Goal: Information Seeking & Learning: Learn about a topic

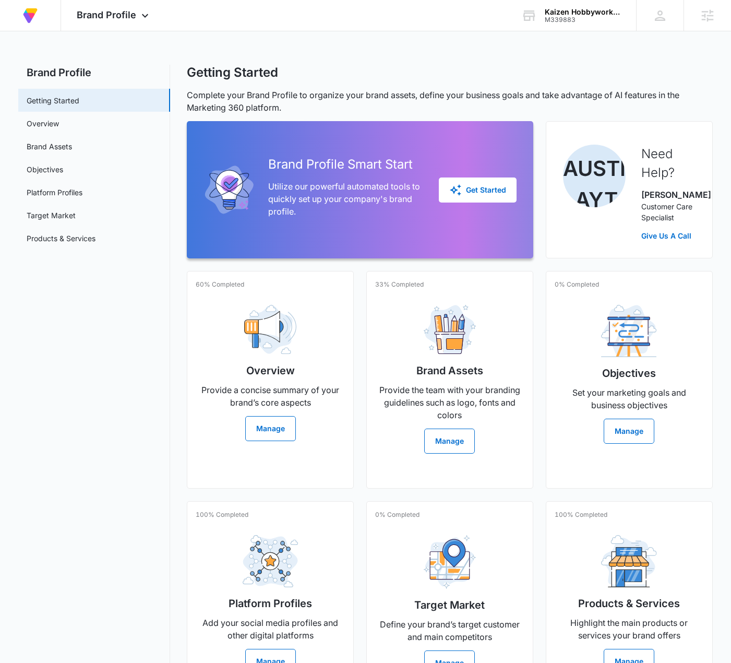
click at [582, 17] on div "M339883" at bounding box center [583, 19] width 76 height 7
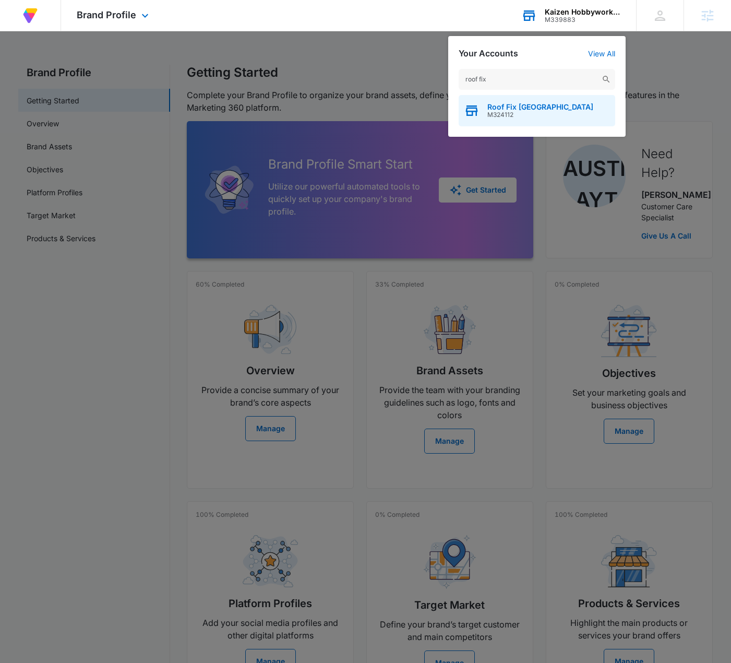
type input "roof fix"
click at [550, 106] on div "Roof Fix USA M324112" at bounding box center [537, 110] width 157 height 31
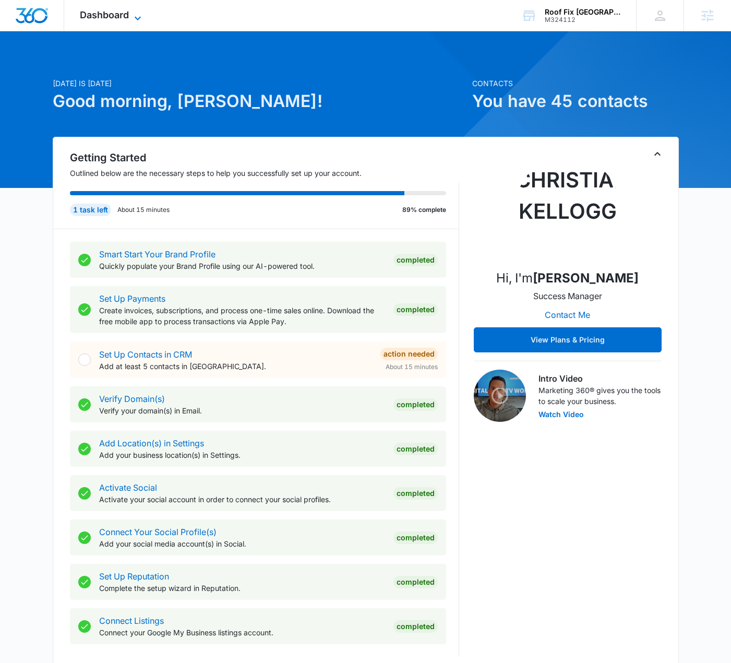
click at [113, 11] on span "Dashboard" at bounding box center [104, 14] width 49 height 11
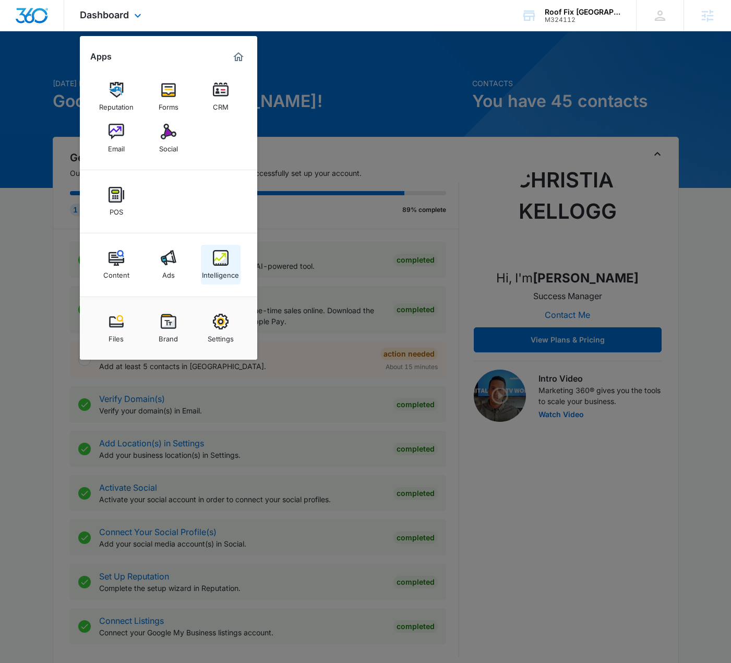
click at [229, 250] on link "Intelligence" at bounding box center [221, 265] width 40 height 40
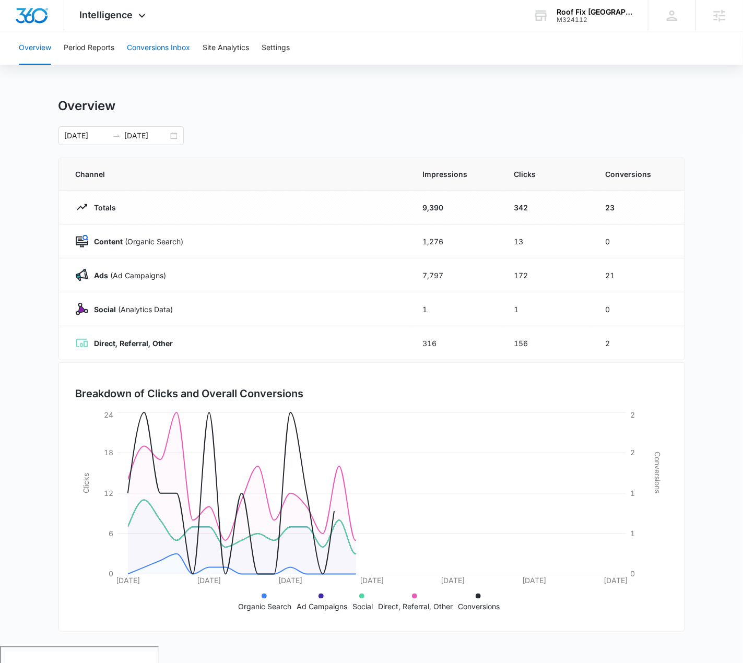
click at [163, 46] on button "Conversions Inbox" at bounding box center [158, 47] width 63 height 33
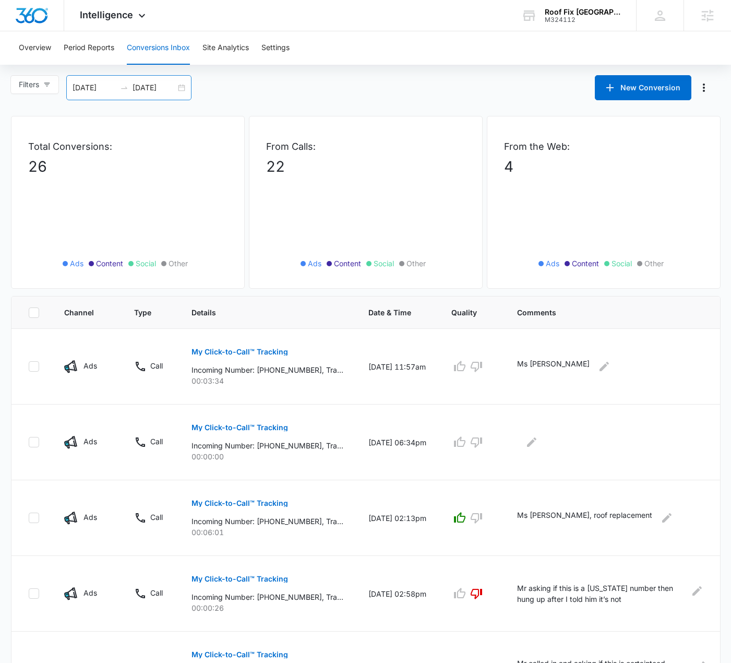
click at [182, 88] on div "[DATE] [DATE]" at bounding box center [128, 87] width 125 height 25
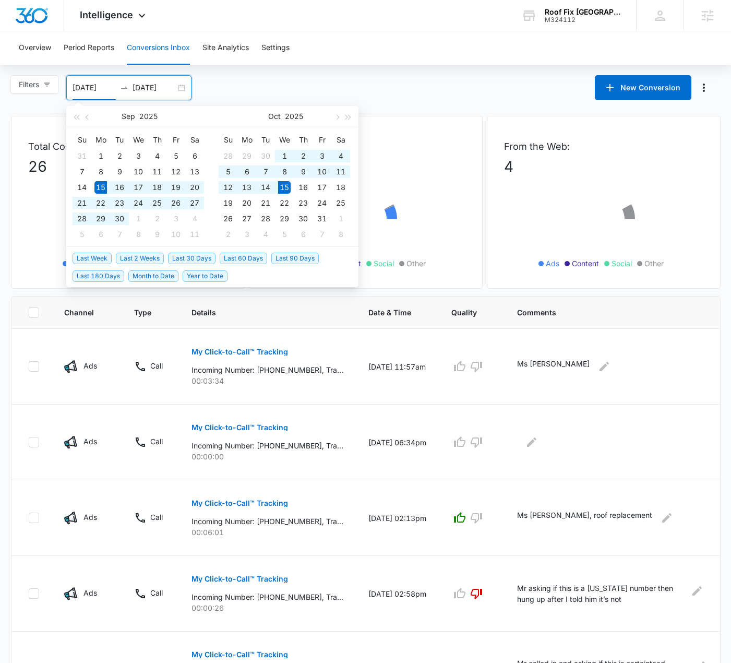
type input "[DATE]"
click at [211, 254] on span "Last 30 Days" at bounding box center [191, 258] width 47 height 11
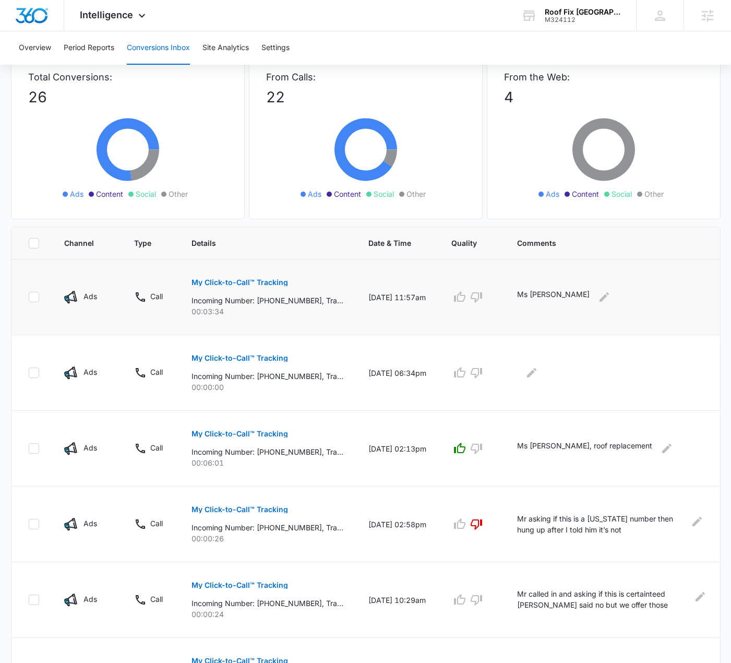
scroll to position [136, 0]
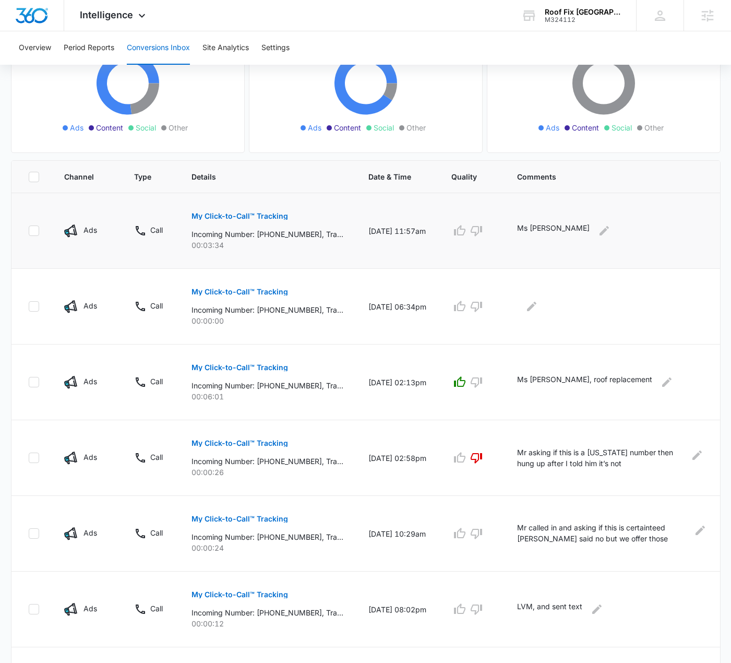
click at [676, 235] on div "Ms [PERSON_NAME]" at bounding box center [610, 230] width 186 height 17
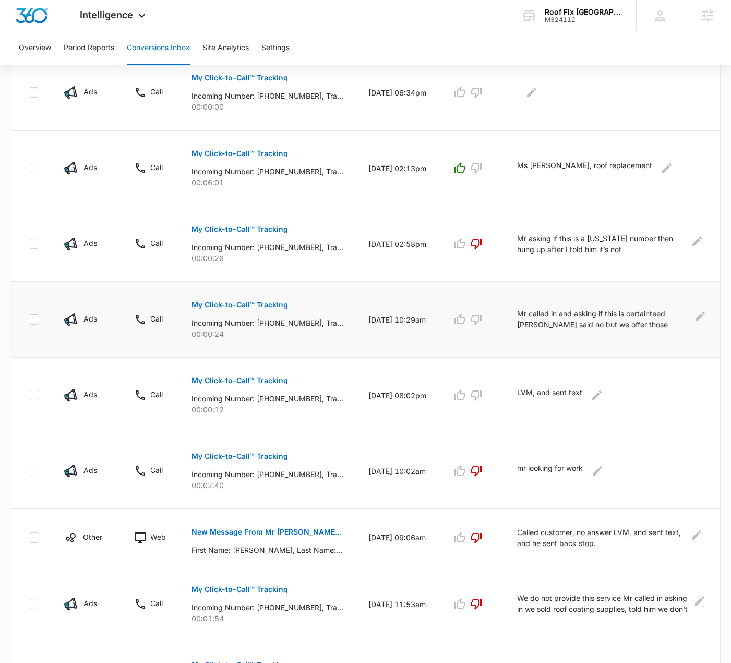
scroll to position [349, 0]
click at [698, 313] on icon "Edit Comments" at bounding box center [700, 316] width 13 height 13
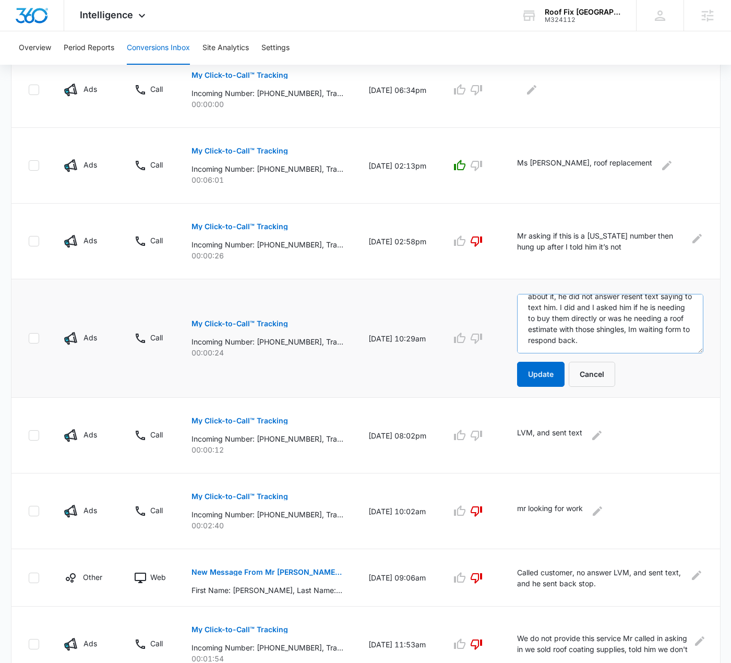
scroll to position [355, 0]
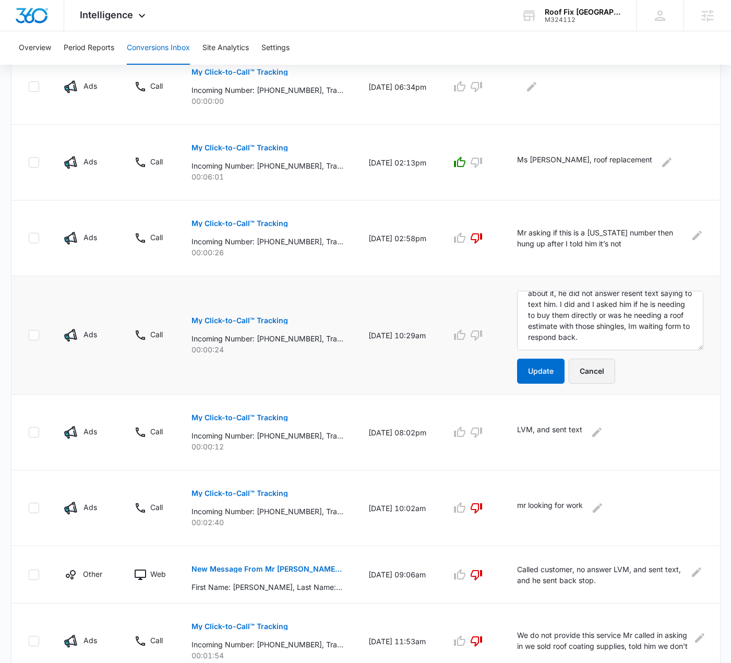
click at [606, 373] on button "Cancel" at bounding box center [592, 371] width 46 height 25
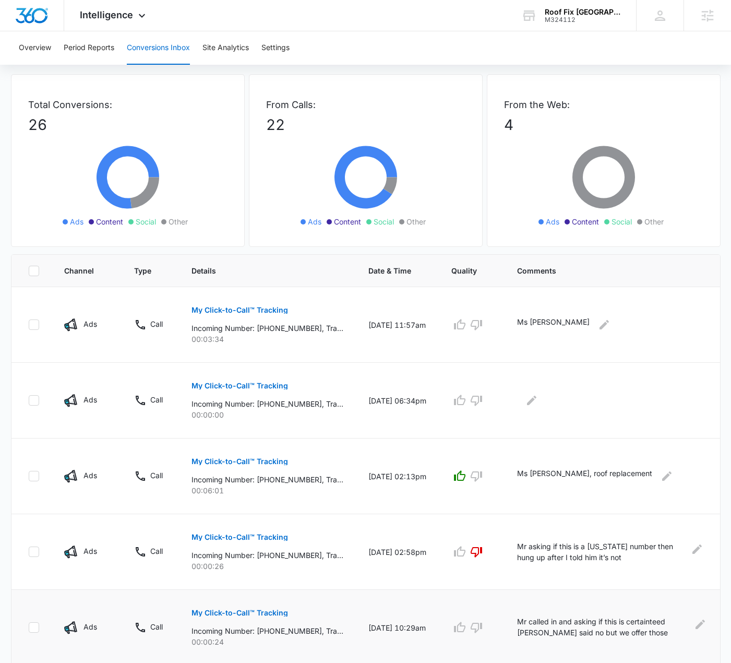
scroll to position [0, 0]
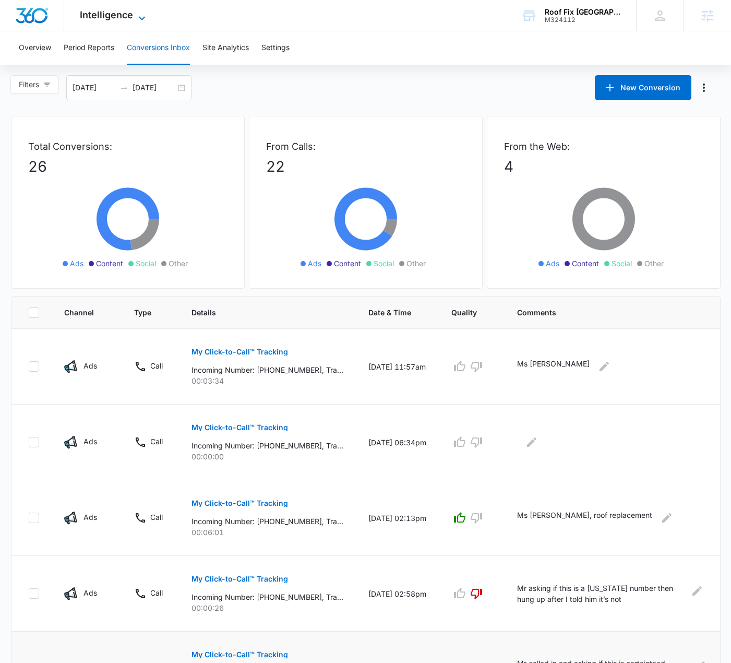
click at [139, 18] on icon at bounding box center [142, 18] width 13 height 13
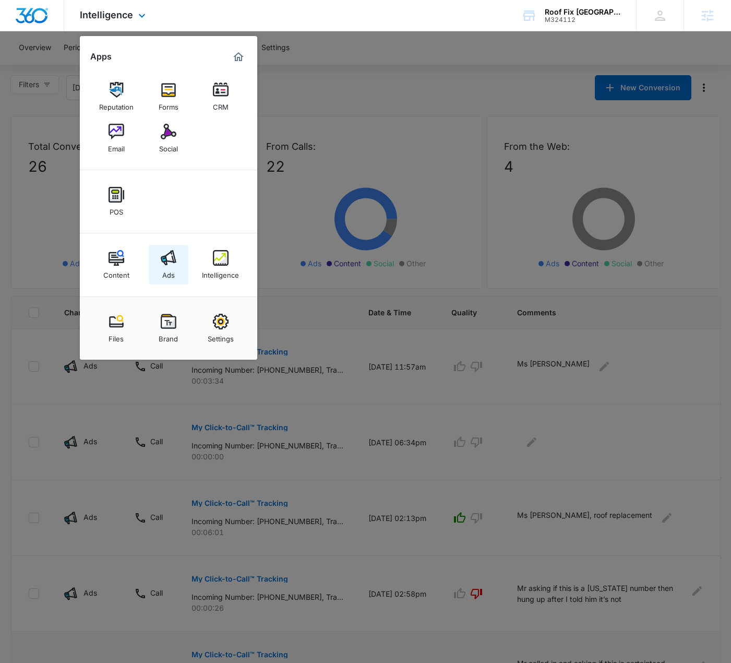
click at [171, 271] on div "Ads" at bounding box center [168, 273] width 13 height 14
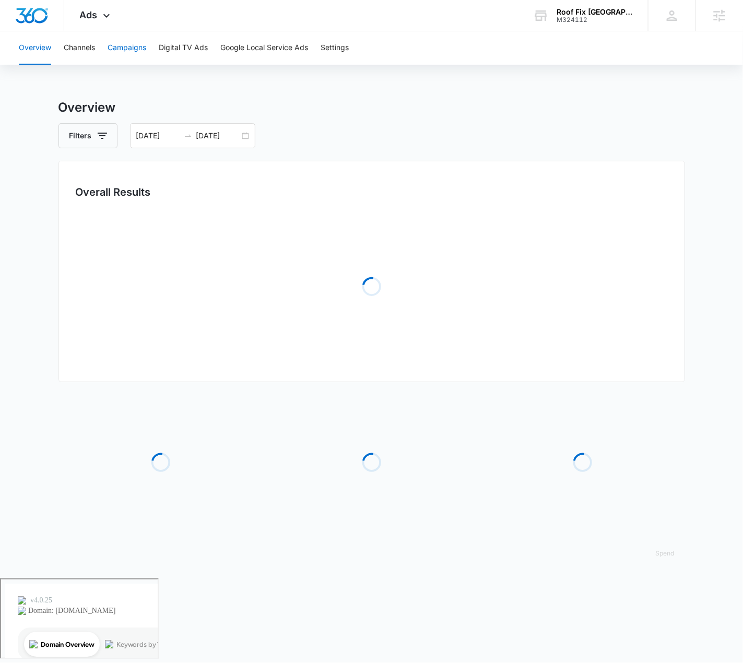
click at [125, 52] on button "Campaigns" at bounding box center [127, 47] width 39 height 33
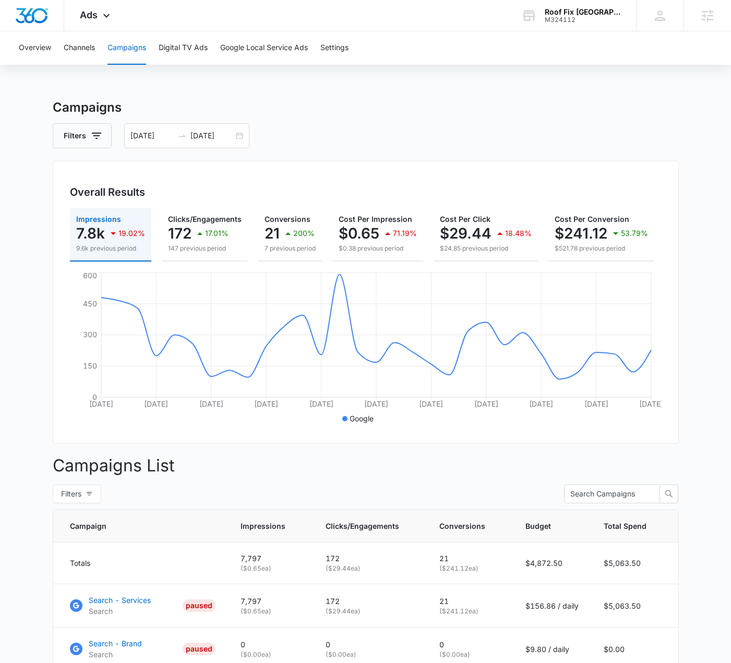
click at [17, 45] on div "Overview Channels Campaigns Digital TV Ads Google Local Service Ads Settings" at bounding box center [366, 47] width 706 height 33
click at [30, 47] on button "Overview" at bounding box center [35, 47] width 32 height 33
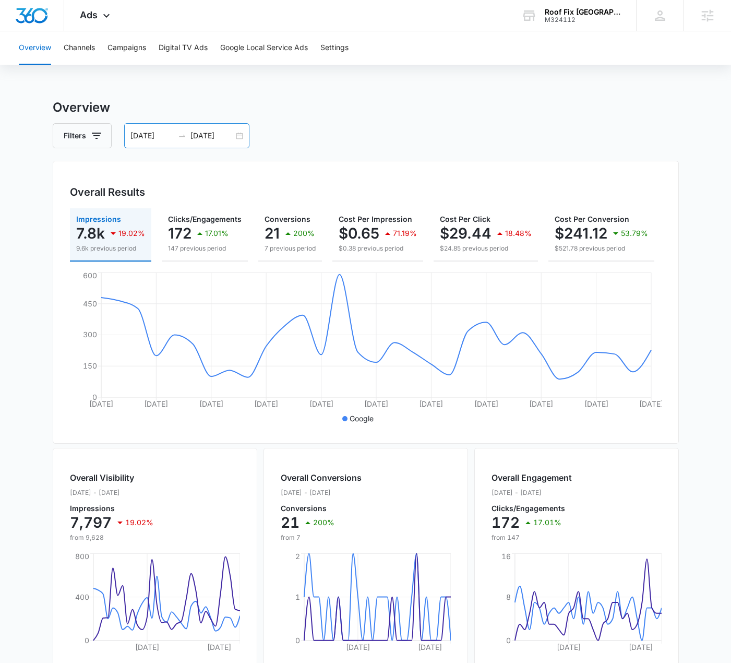
click at [238, 137] on div "[DATE] [DATE]" at bounding box center [186, 135] width 125 height 25
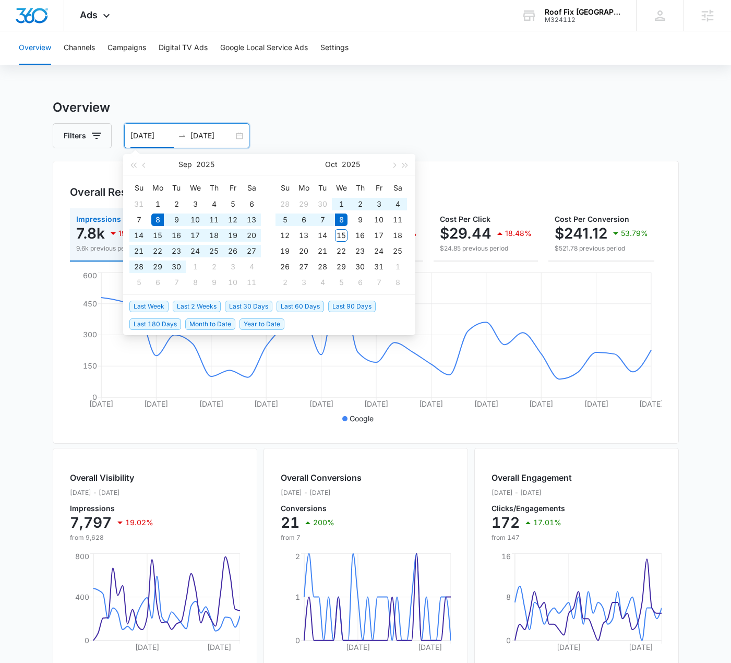
click at [250, 301] on span "Last 30 Days" at bounding box center [248, 306] width 47 height 11
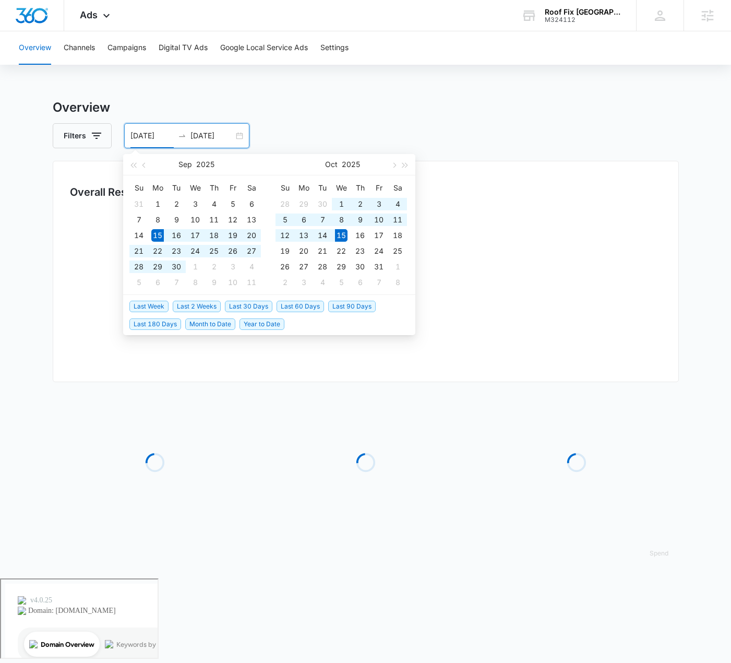
type input "[DATE]"
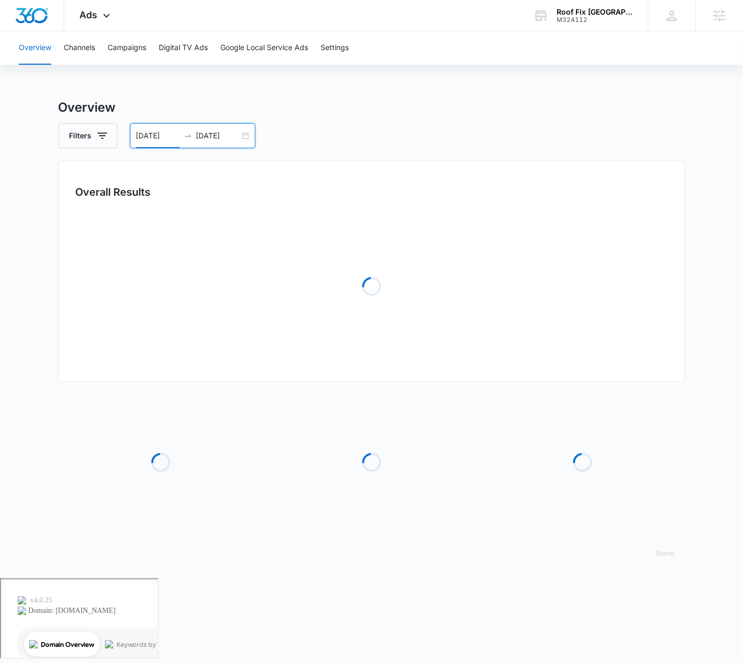
click at [438, 117] on div "Overview Filters [DATE] [DATE] Overall Results Loading Loading Loading Loading …" at bounding box center [371, 338] width 626 height 480
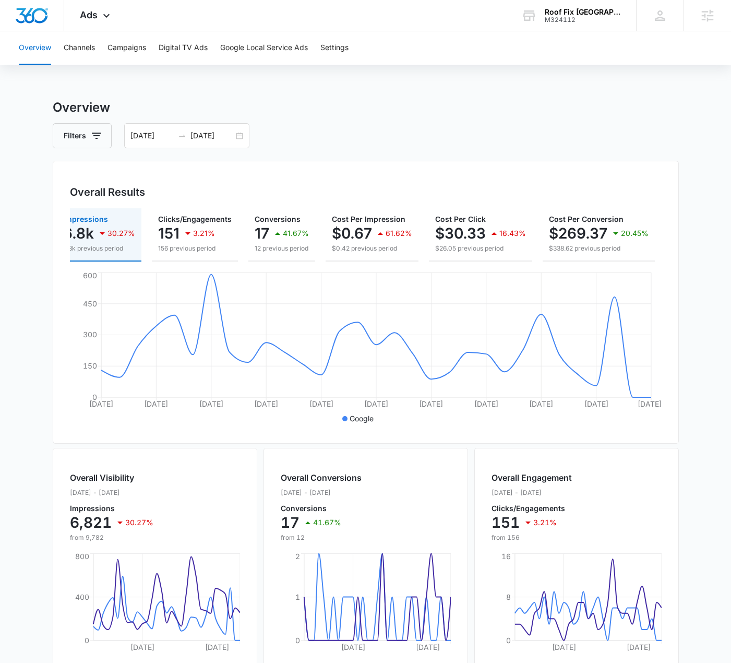
scroll to position [0, 14]
click at [234, 96] on div "Overview Channels Campaigns Digital TV Ads Google Local Service Ads Settings Ov…" at bounding box center [365, 439] width 731 height 816
click at [239, 135] on div "[DATE] [DATE]" at bounding box center [186, 135] width 125 height 25
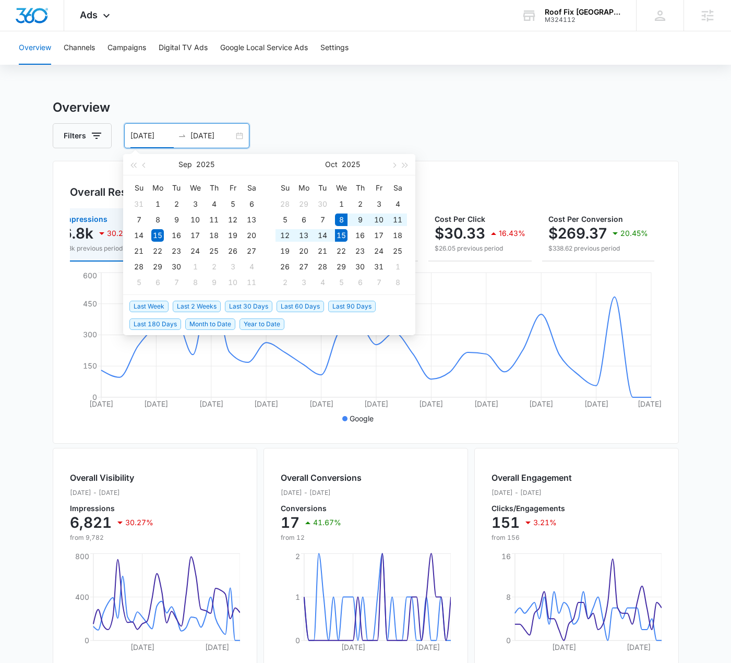
click at [157, 304] on span "Last Week" at bounding box center [148, 306] width 39 height 11
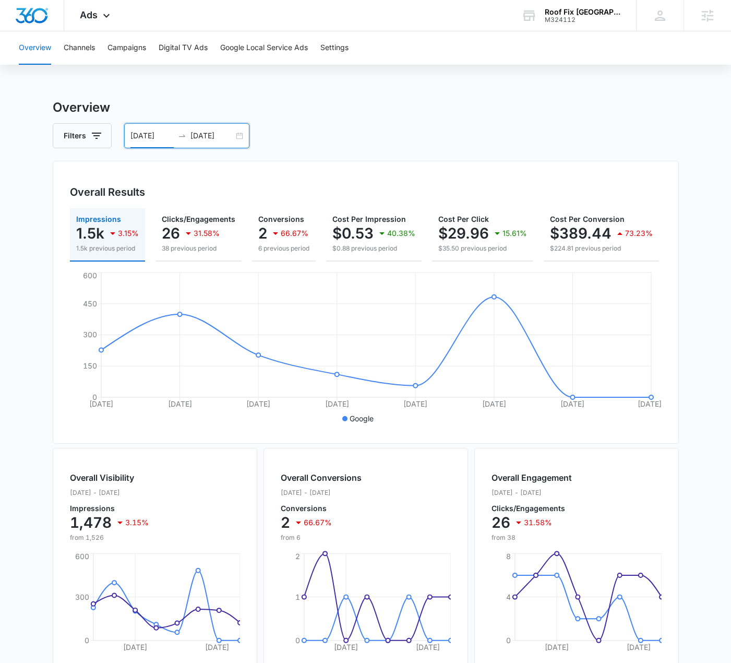
click at [237, 137] on div "[DATE] [DATE]" at bounding box center [186, 135] width 125 height 25
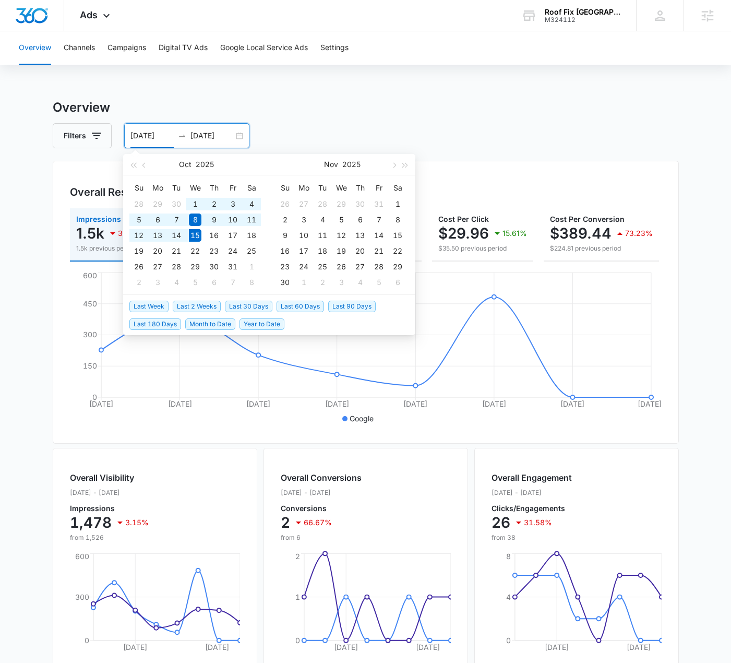
click at [245, 303] on span "Last 30 Days" at bounding box center [248, 306] width 47 height 11
type input "[DATE]"
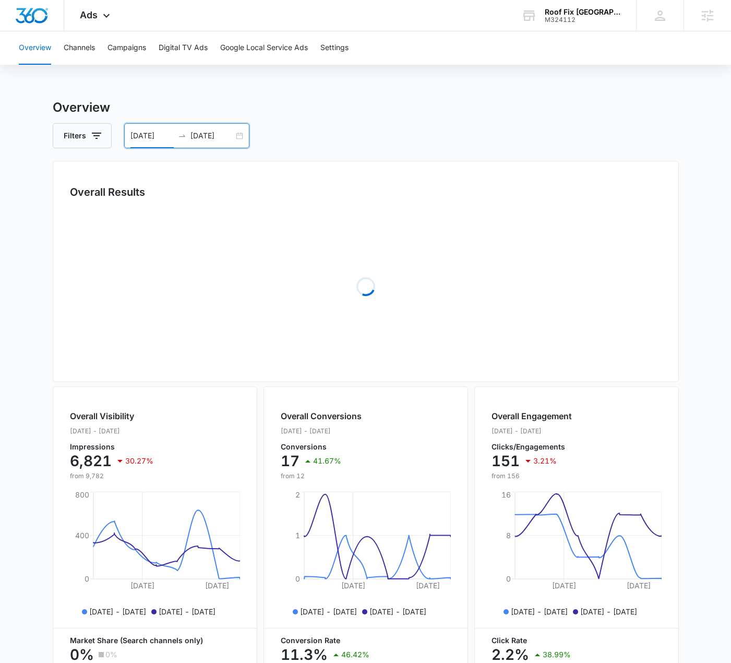
click at [472, 112] on h3 "Overview" at bounding box center [366, 107] width 626 height 19
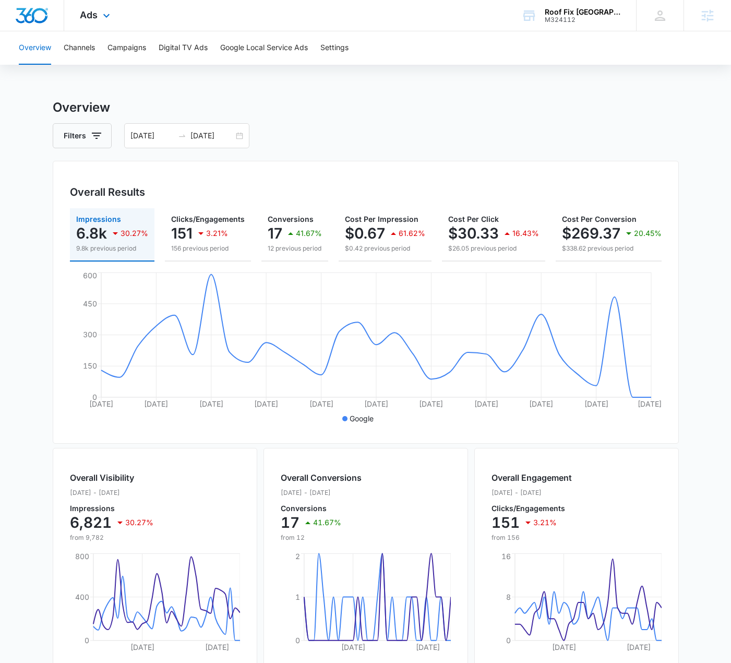
click at [112, 11] on div "Ads Apps Reputation Forms CRM Email Social POS Content Ads Intelligence Files B…" at bounding box center [96, 15] width 64 height 31
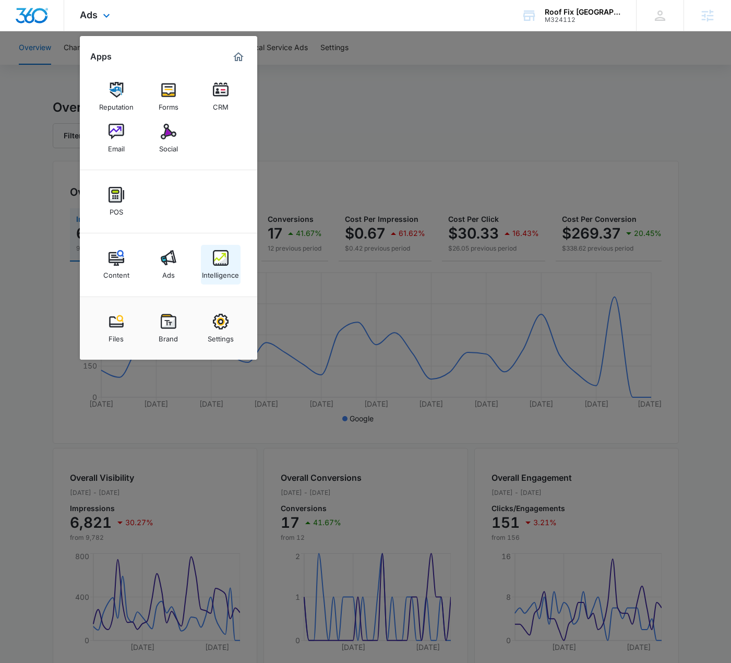
click at [217, 250] on img at bounding box center [221, 258] width 16 height 16
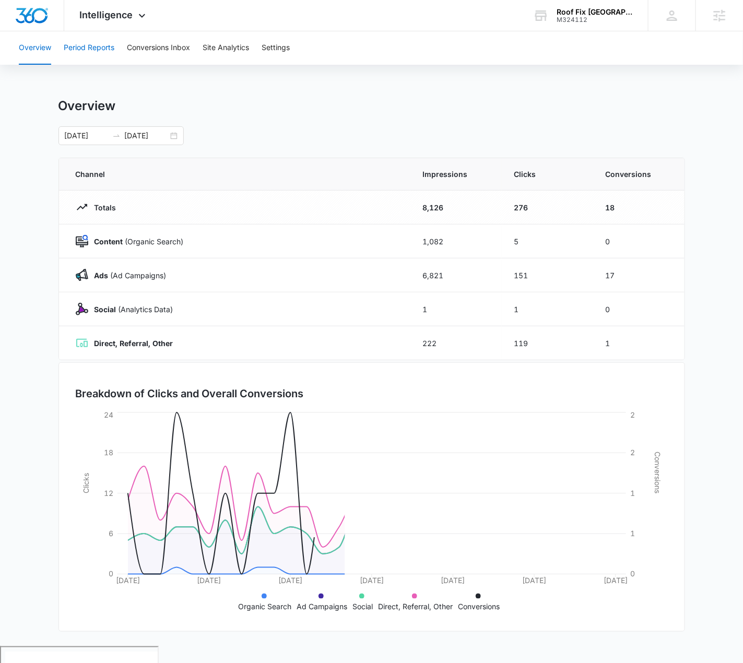
click at [98, 49] on button "Period Reports" at bounding box center [89, 47] width 51 height 33
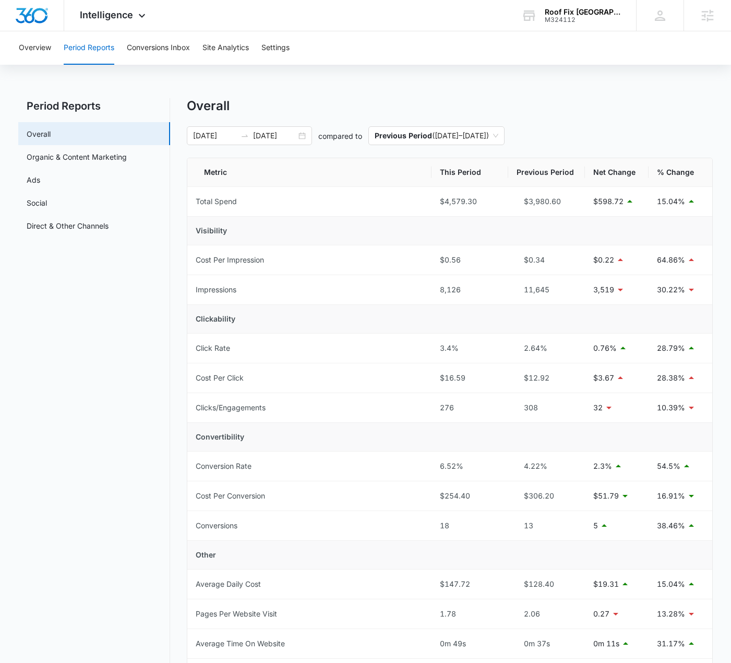
click at [338, 91] on div "Overview Period Reports Conversions Inbox Site Analytics Settings Period Report…" at bounding box center [365, 474] width 731 height 886
click at [148, 48] on button "Conversions Inbox" at bounding box center [158, 47] width 63 height 33
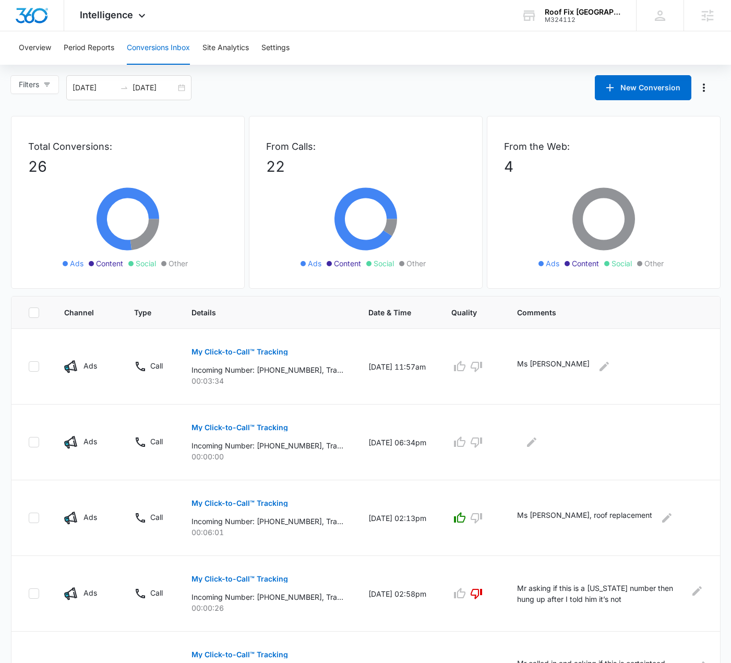
click at [500, 98] on div "Filters [DATE] [DATE] New Conversion" at bounding box center [365, 87] width 731 height 25
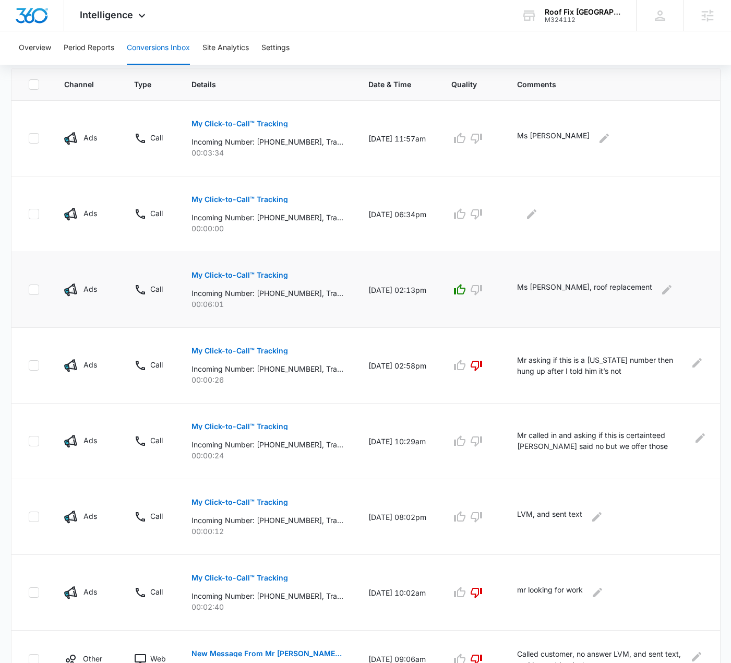
scroll to position [214, 0]
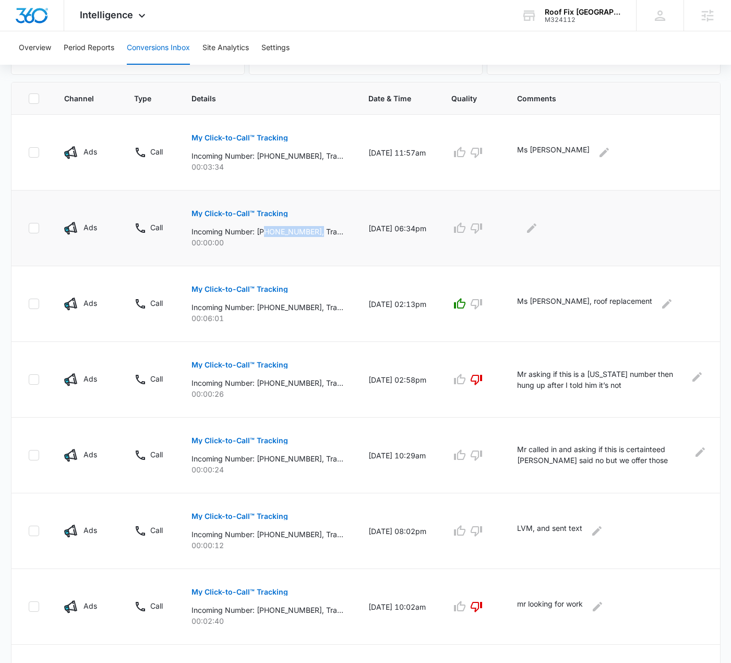
drag, startPoint x: 264, startPoint y: 229, endPoint x: 319, endPoint y: 230, distance: 55.3
click at [319, 230] on p "Incoming Number: [PHONE_NUMBER], Tracking Number: [PHONE_NUMBER], Ring To: [PHO…" at bounding box center [268, 231] width 152 height 11
click at [301, 230] on p "Incoming Number: [PHONE_NUMBER], Tracking Number: [PHONE_NUMBER], Ring To: [PHO…" at bounding box center [268, 231] width 152 height 11
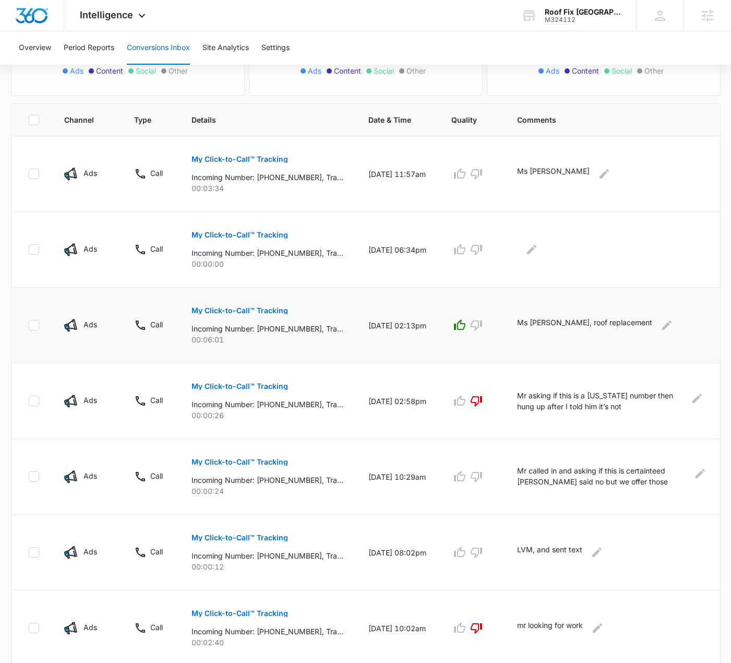
scroll to position [193, 0]
drag, startPoint x: 267, startPoint y: 250, endPoint x: 314, endPoint y: 249, distance: 46.5
click at [314, 249] on p "Incoming Number: [PHONE_NUMBER], Tracking Number: [PHONE_NUMBER], Ring To: [PHO…" at bounding box center [268, 252] width 152 height 11
click at [335, 276] on td "My Click-to-Call™ Tracking Incoming Number: [PHONE_NUMBER], Tracking Number: [P…" at bounding box center [267, 250] width 177 height 76
click at [600, 173] on icon "Edit Comments" at bounding box center [604, 173] width 9 height 9
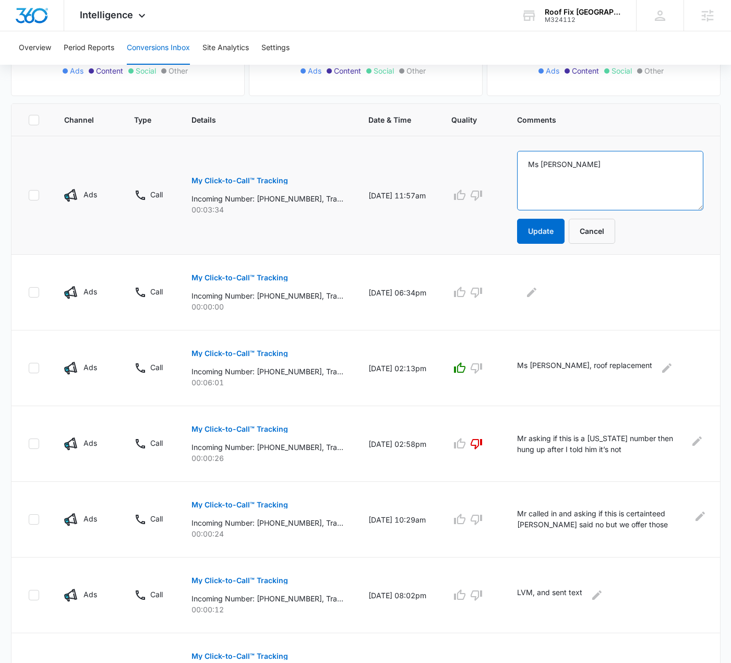
click at [601, 163] on textarea "Ms [PERSON_NAME]" at bounding box center [610, 180] width 186 height 59
type textarea "Ms set - 10/15"
click at [546, 230] on button "Update" at bounding box center [540, 231] width 47 height 25
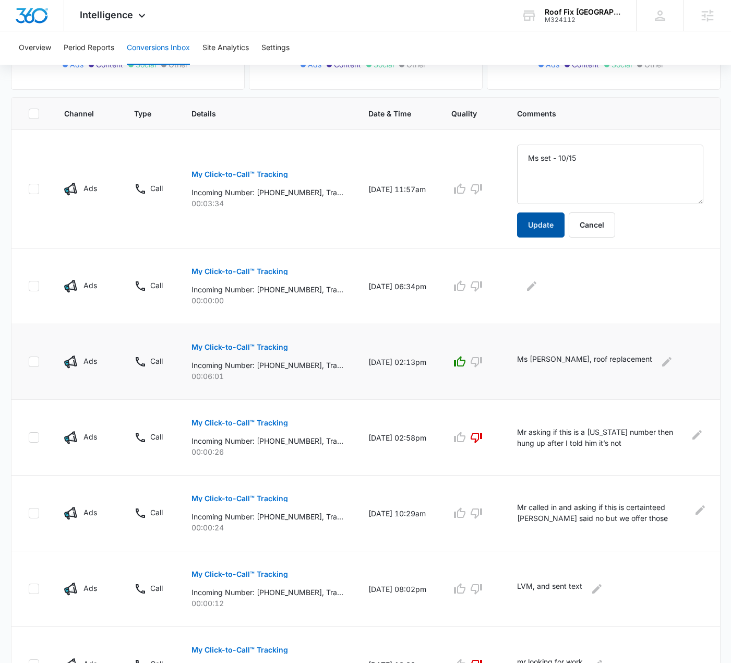
scroll to position [210, 0]
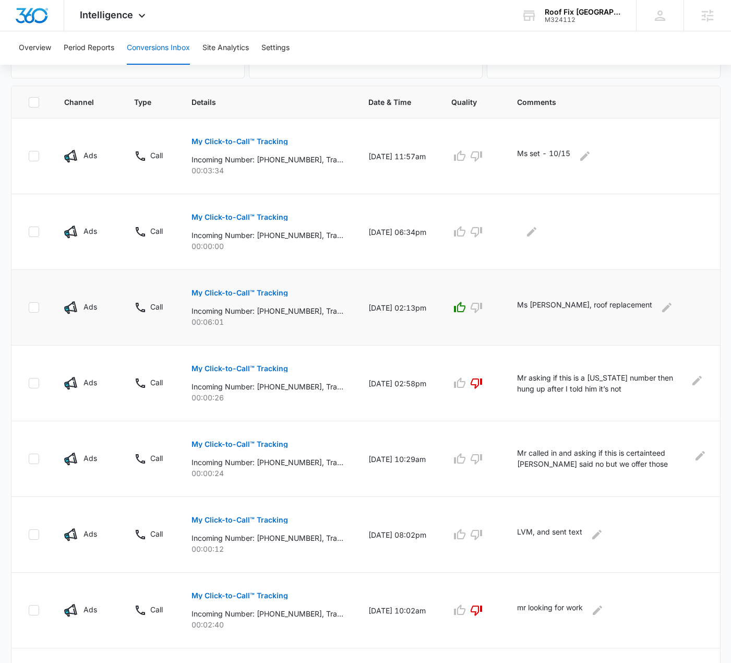
click at [583, 304] on p "Ms [PERSON_NAME], roof replacement" at bounding box center [584, 307] width 135 height 17
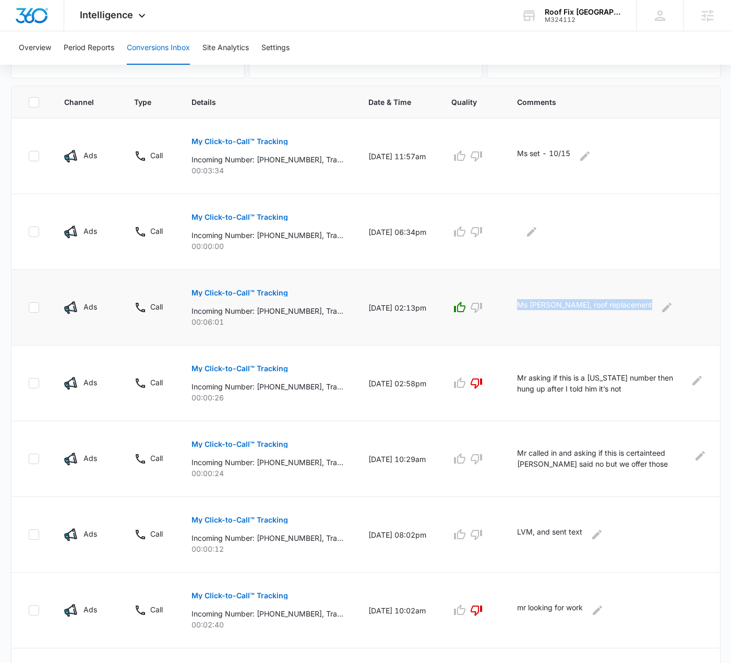
click at [583, 304] on p "Ms [PERSON_NAME], roof replacement" at bounding box center [584, 307] width 135 height 17
click at [583, 305] on p "Ms [PERSON_NAME], roof replacement" at bounding box center [584, 307] width 135 height 17
click at [538, 230] on icon "Edit Comments" at bounding box center [531, 231] width 13 height 13
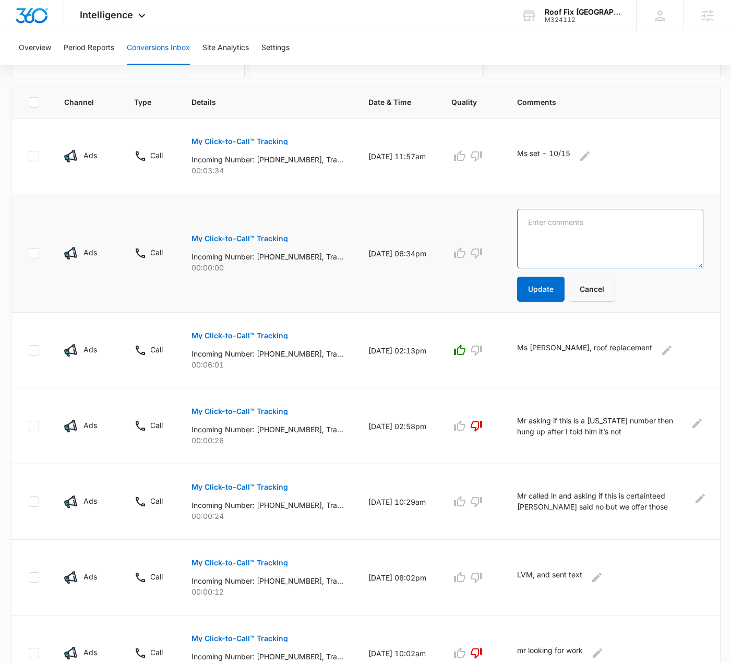
click at [583, 237] on textarea at bounding box center [610, 238] width 186 height 59
type textarea "Reached out via text and call, no response yet"
click at [539, 284] on button "Update" at bounding box center [540, 289] width 47 height 25
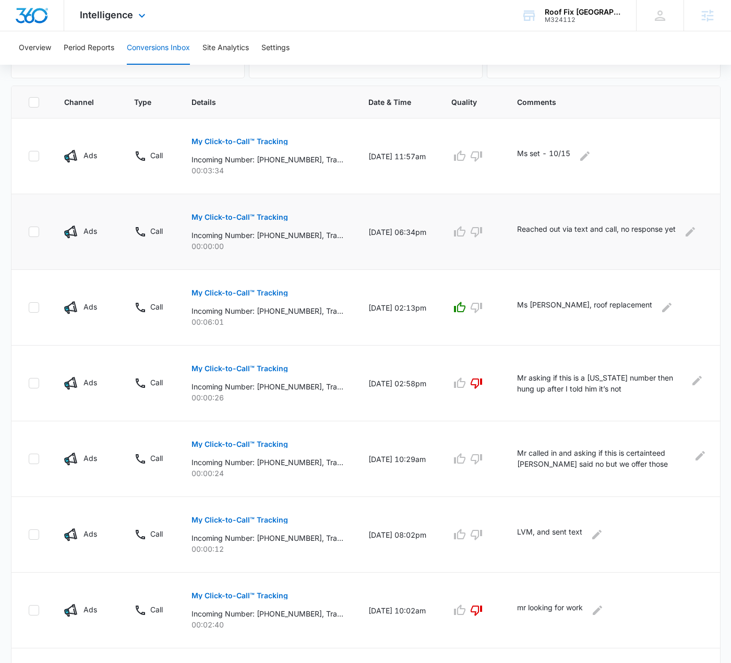
drag, startPoint x: 143, startPoint y: 18, endPoint x: 184, endPoint y: 46, distance: 49.6
click at [143, 18] on icon at bounding box center [142, 15] width 13 height 13
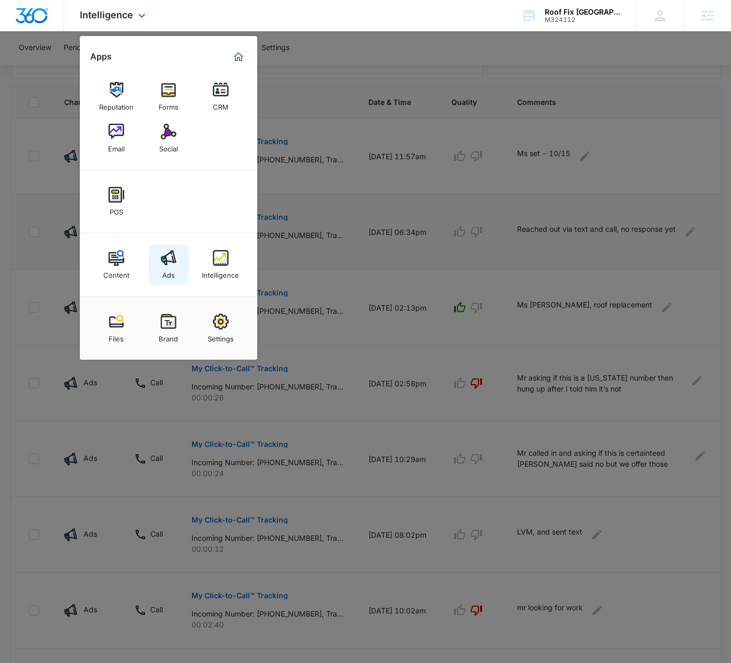
click at [175, 255] on img at bounding box center [169, 258] width 16 height 16
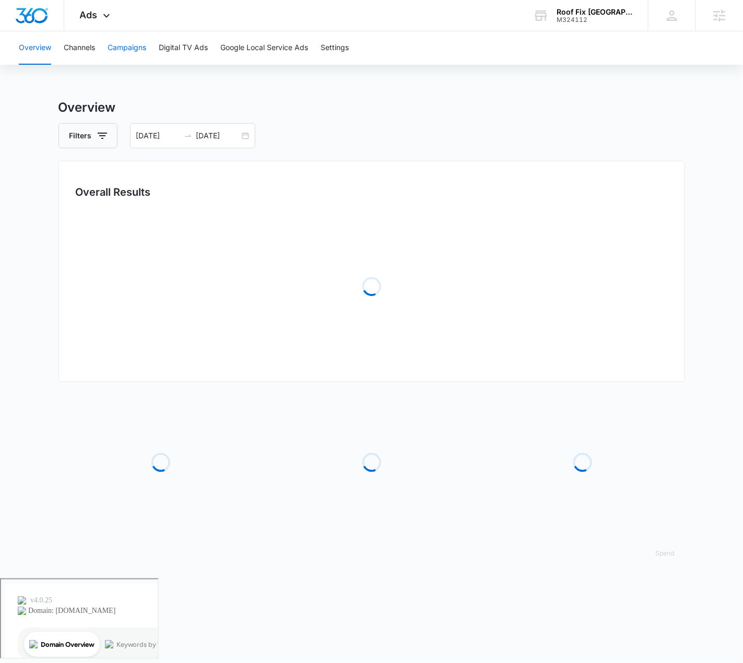
click at [126, 51] on button "Campaigns" at bounding box center [127, 47] width 39 height 33
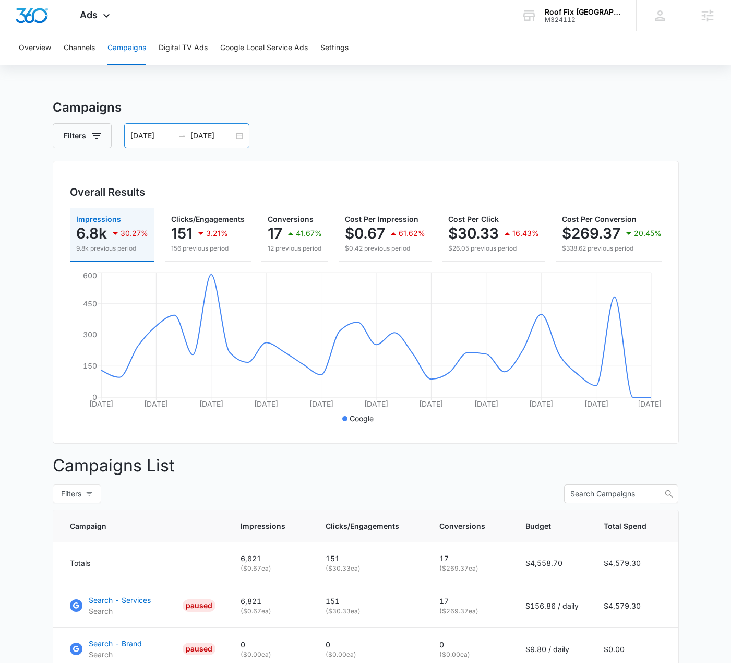
click at [236, 134] on div "[DATE] [DATE]" at bounding box center [186, 135] width 125 height 25
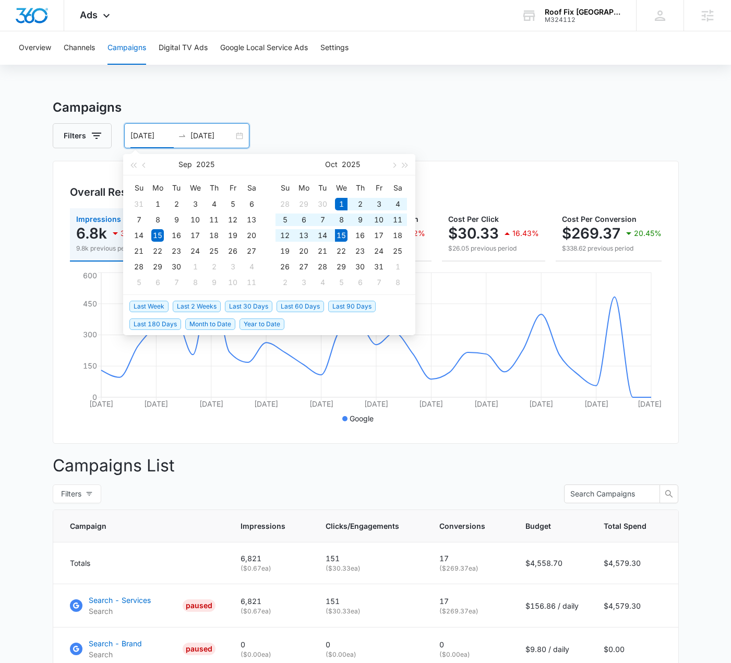
click at [197, 305] on span "Last 2 Weeks" at bounding box center [197, 306] width 48 height 11
type input "[DATE]"
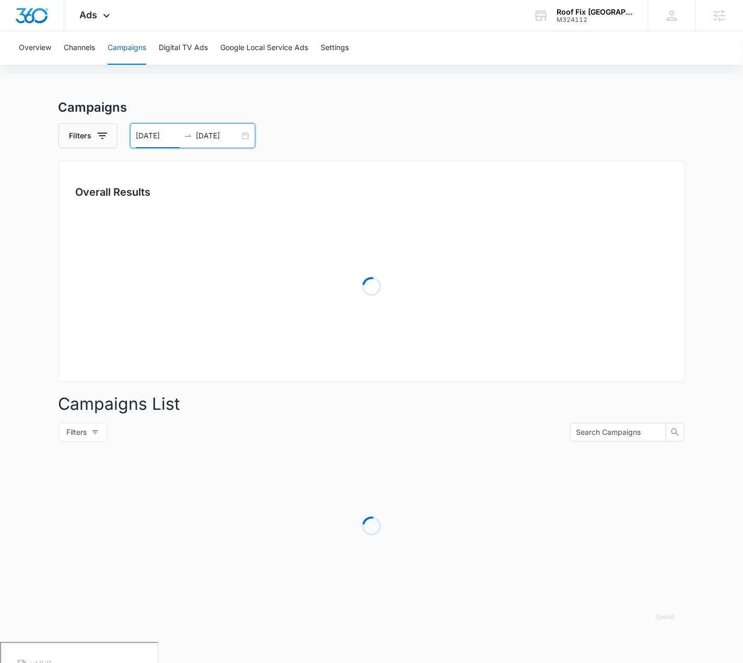
click at [479, 92] on div "Overview Channels Campaigns Digital TV Ads Google Local Service Ads Settings Ca…" at bounding box center [371, 336] width 743 height 611
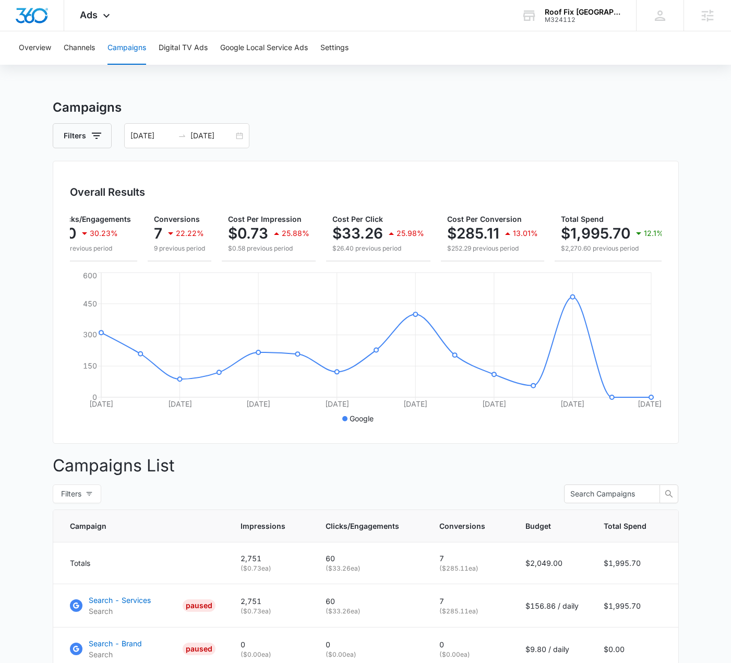
scroll to position [0, 123]
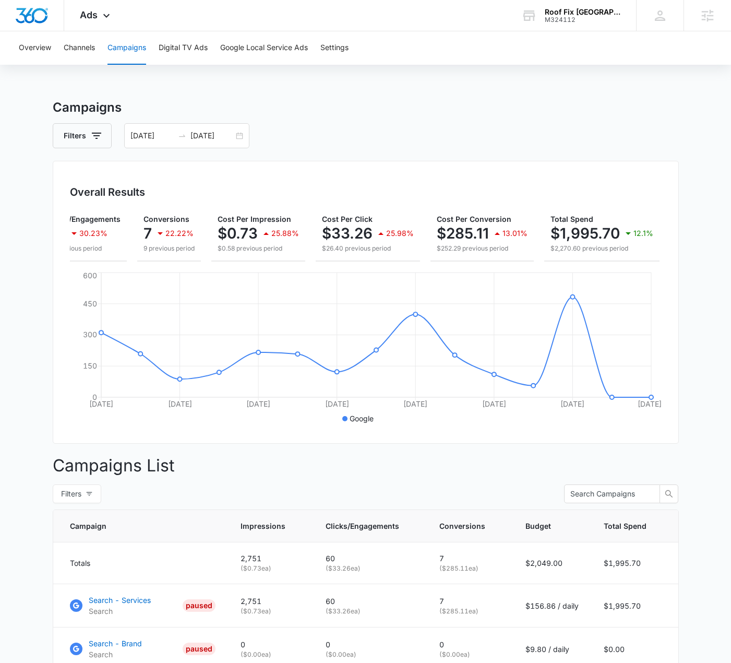
click at [702, 174] on main "Campaigns Filters [DATE] [DATE] Overall Results Impressions 2.8k 30.18% 3.9k pr…" at bounding box center [365, 421] width 731 height 646
click at [606, 7] on div "Roof Fix USA M324112 Your Accounts View All" at bounding box center [571, 15] width 130 height 31
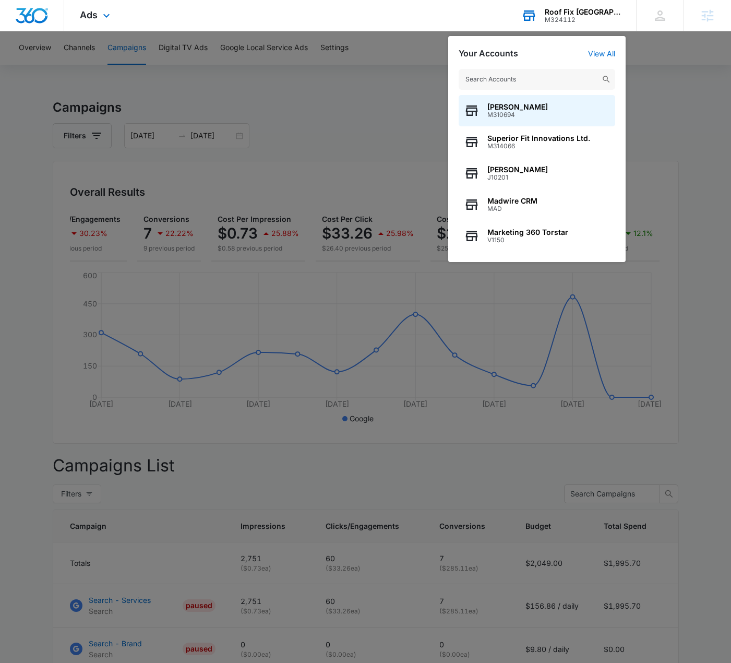
click at [547, 85] on input "text" at bounding box center [537, 79] width 157 height 21
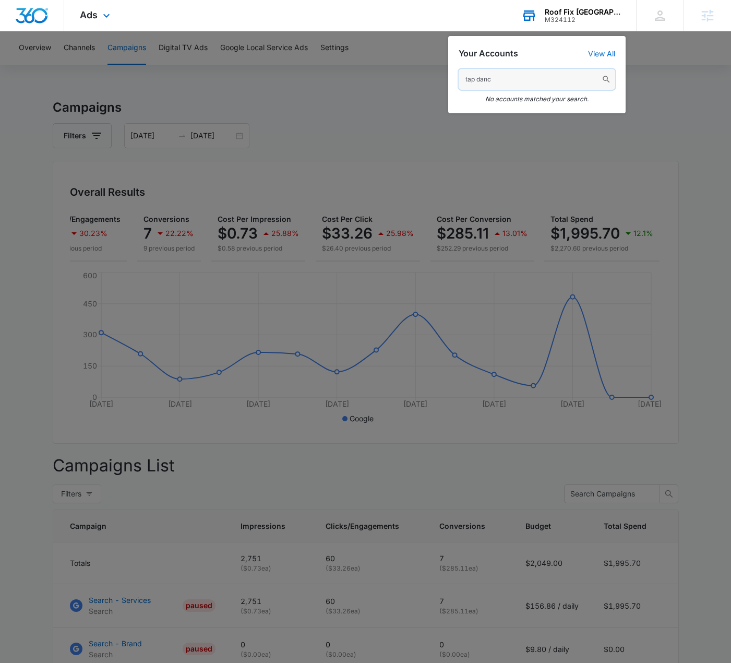
click at [539, 81] on input "tap danc" at bounding box center [537, 79] width 157 height 21
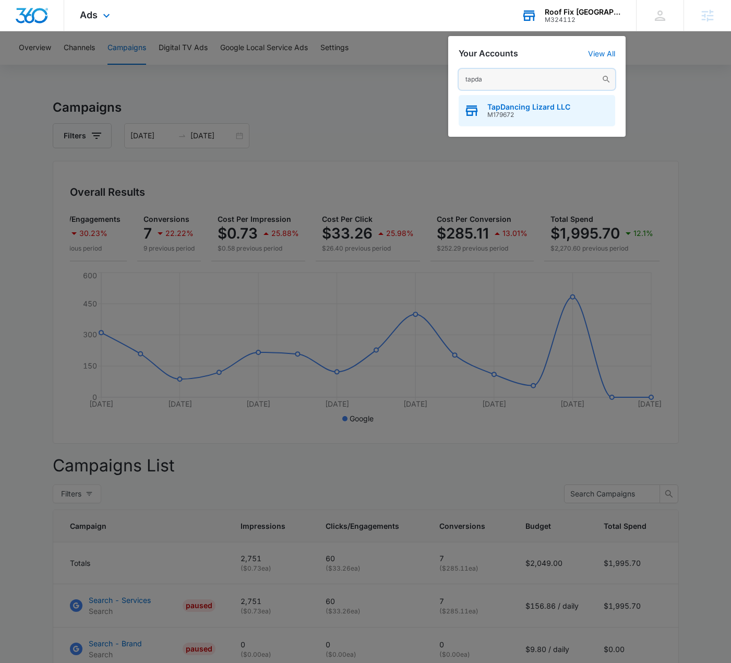
type input "tapda"
click at [572, 110] on div "TapDancing Lizard LLC M179672" at bounding box center [537, 110] width 157 height 31
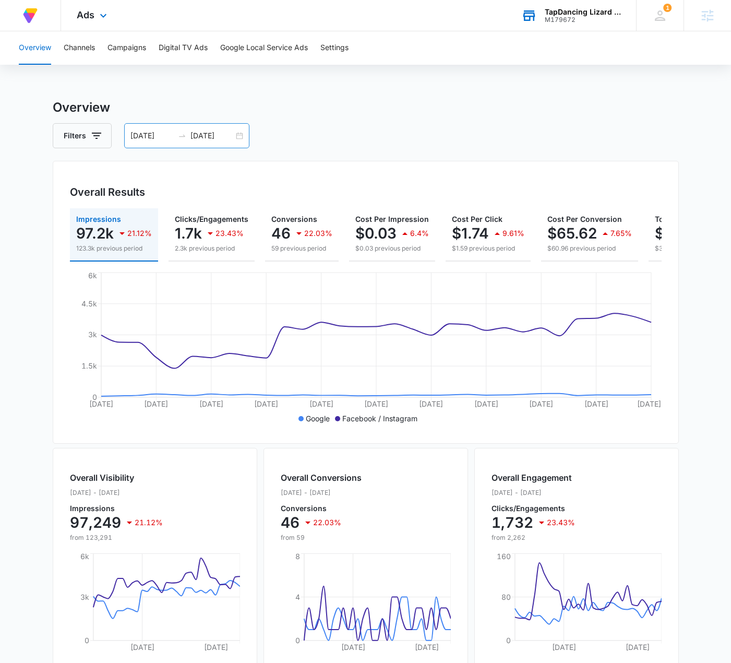
click at [241, 134] on div "[DATE] [DATE]" at bounding box center [186, 135] width 125 height 25
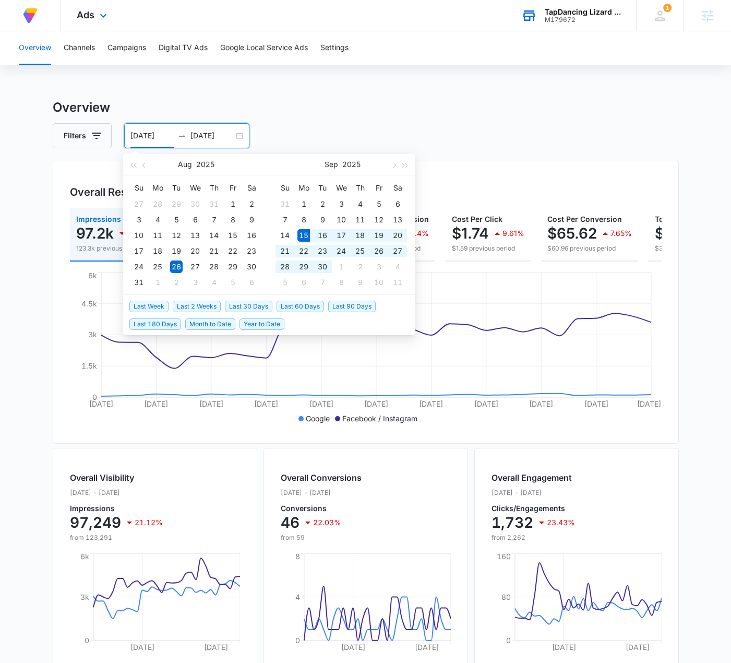
click at [254, 306] on span "Last 30 Days" at bounding box center [248, 306] width 47 height 11
type input "[DATE]"
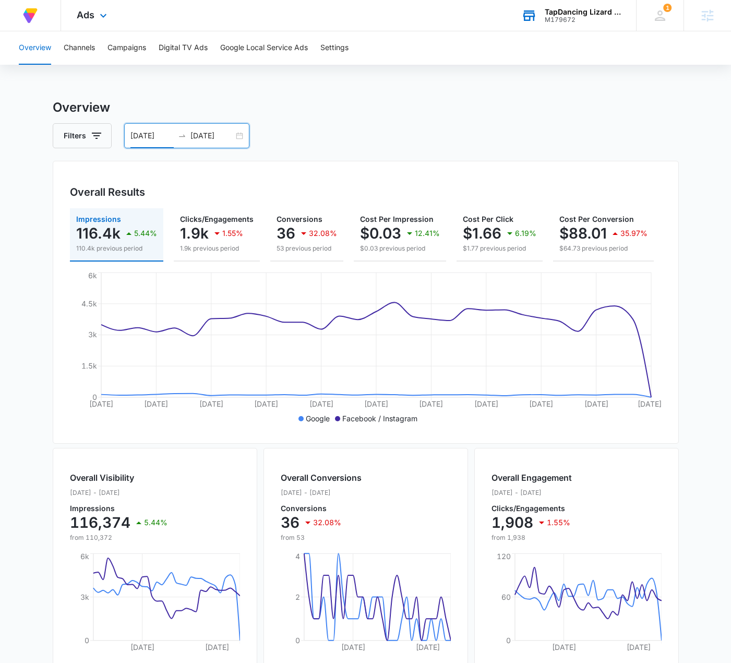
click at [554, 115] on h3 "Overview" at bounding box center [366, 107] width 626 height 19
click at [113, 50] on button "Campaigns" at bounding box center [127, 47] width 39 height 33
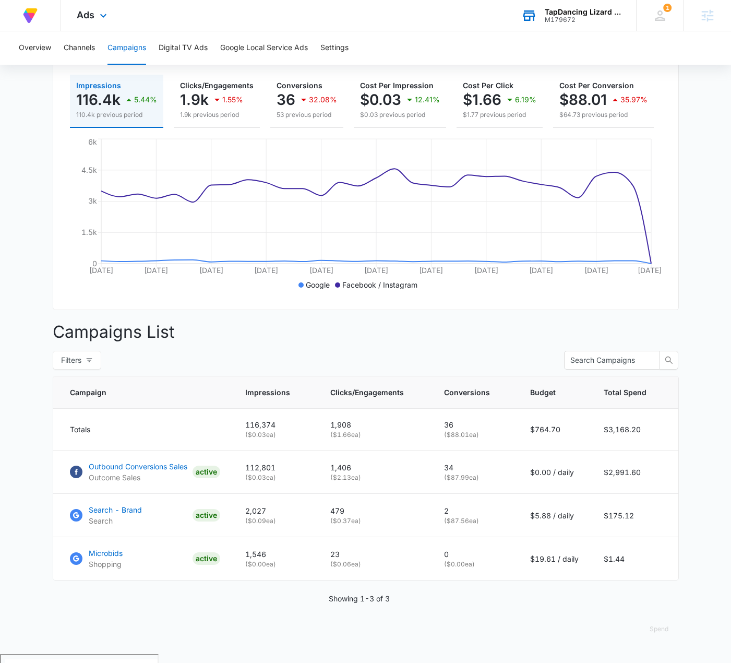
scroll to position [135, 0]
click at [98, 13] on icon at bounding box center [103, 18] width 13 height 13
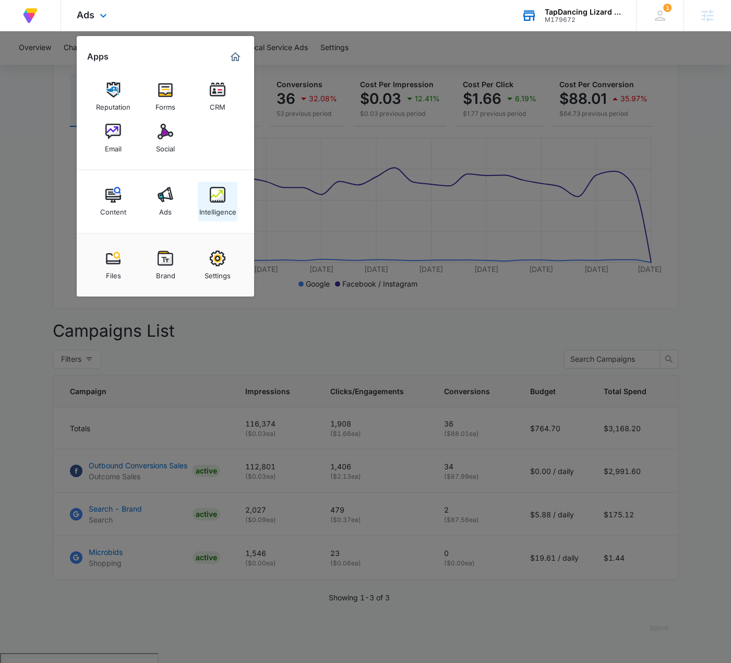
click at [220, 190] on img at bounding box center [218, 195] width 16 height 16
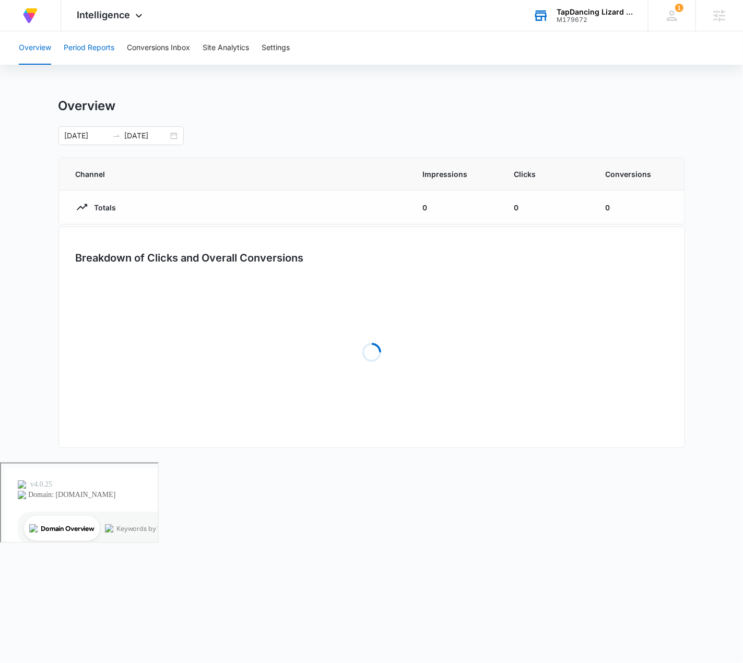
click at [101, 54] on button "Period Reports" at bounding box center [89, 47] width 51 height 33
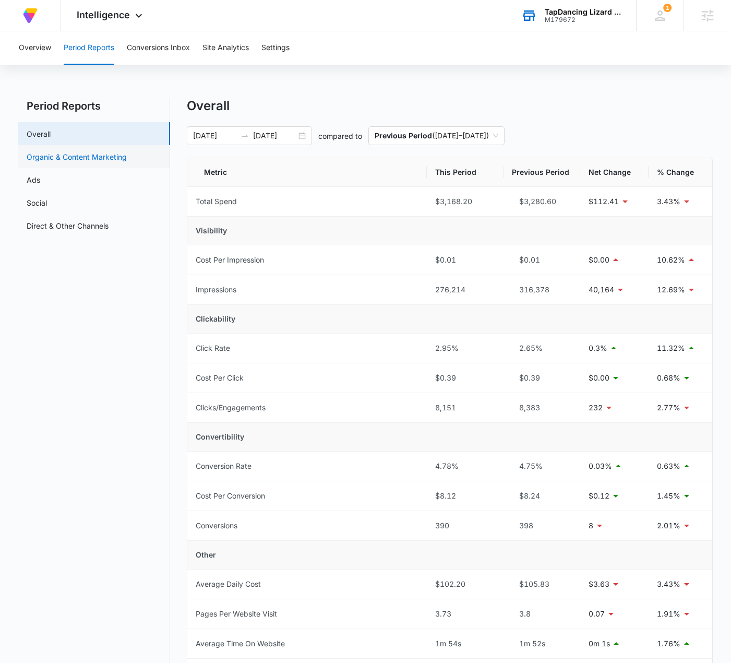
click at [121, 157] on link "Organic & Content Marketing" at bounding box center [77, 156] width 100 height 11
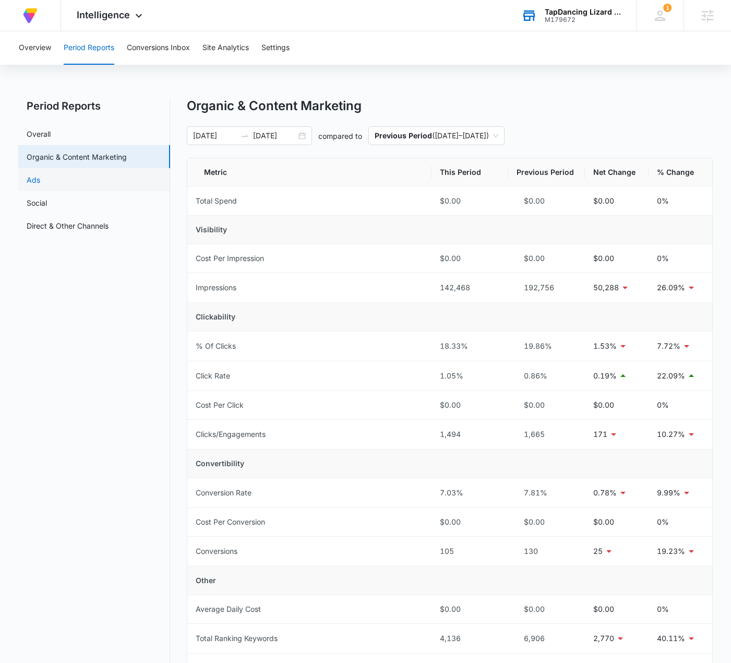
click at [40, 182] on link "Ads" at bounding box center [34, 179] width 14 height 11
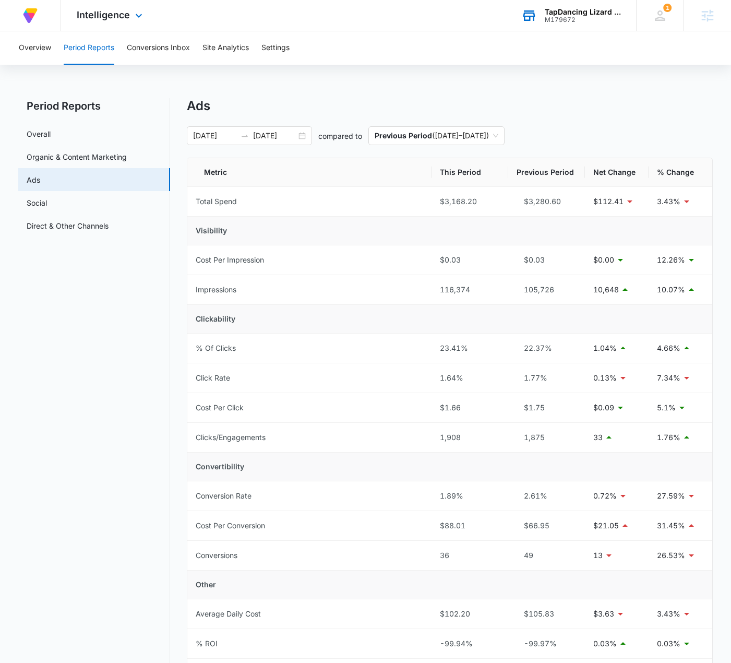
click at [130, 17] on div "Intelligence Apps Reputation Forms CRM Email Social Content Ads Intelligence Fi…" at bounding box center [111, 15] width 100 height 31
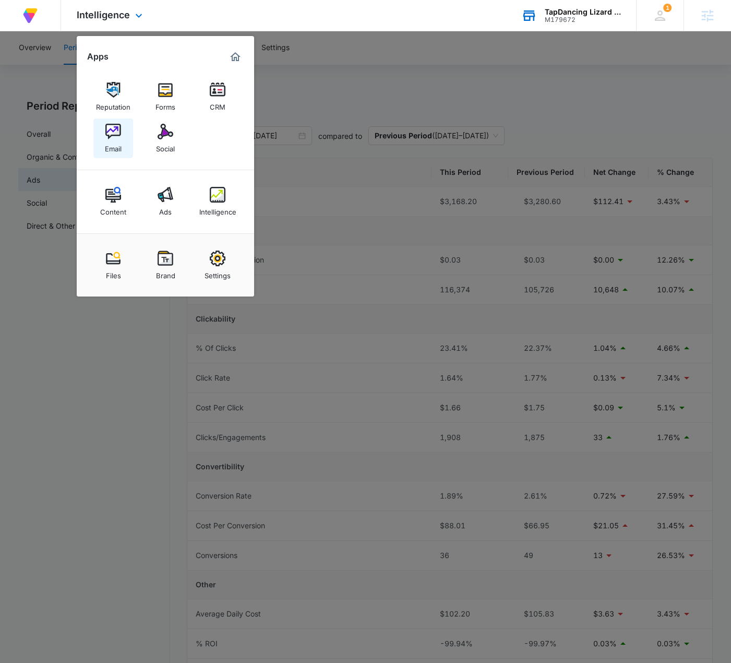
click at [115, 134] on img at bounding box center [113, 132] width 16 height 16
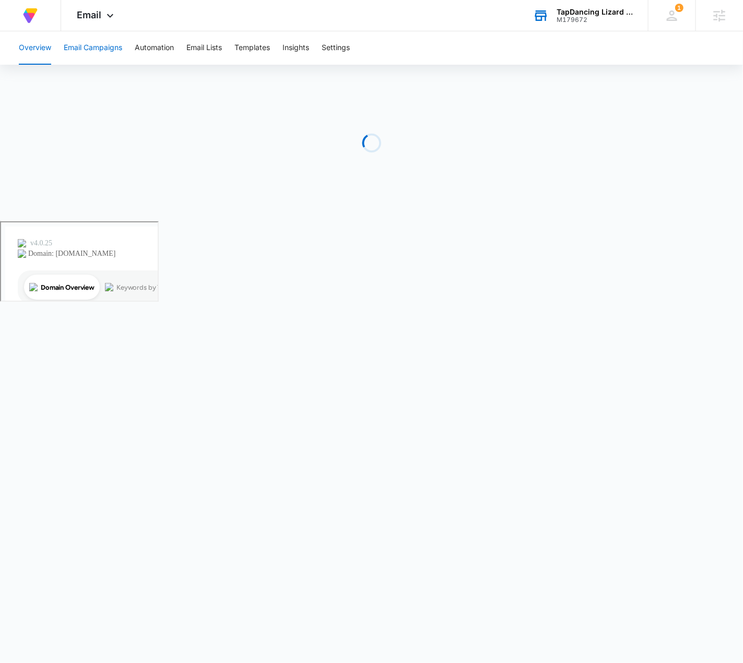
click at [103, 55] on button "Email Campaigns" at bounding box center [93, 47] width 58 height 33
click at [115, 12] on icon at bounding box center [110, 18] width 13 height 13
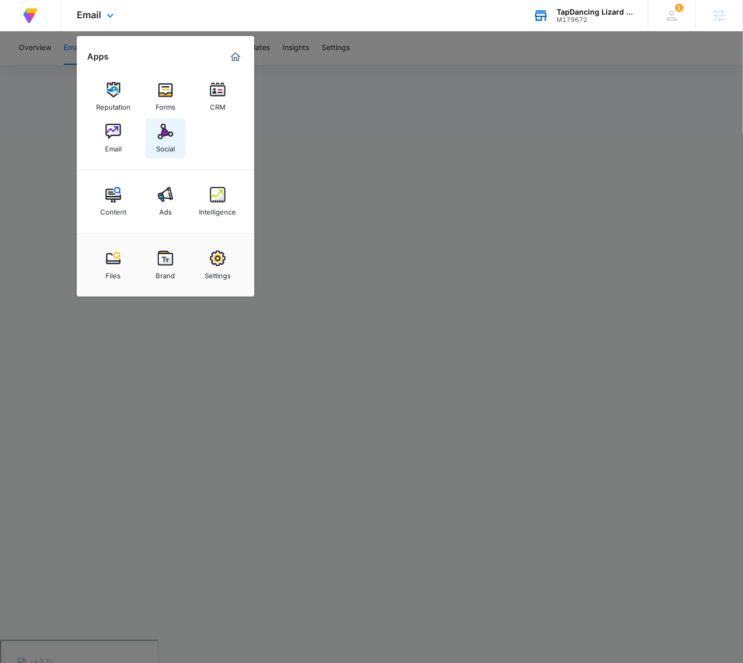
click at [162, 143] on div "Social" at bounding box center [165, 146] width 19 height 14
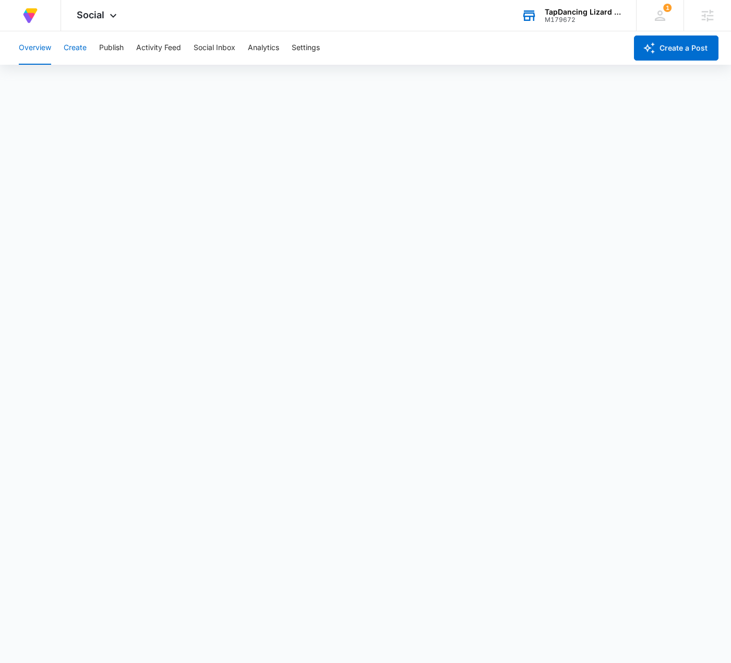
click at [80, 52] on button "Create" at bounding box center [75, 47] width 23 height 33
click at [109, 48] on button "Publish" at bounding box center [111, 47] width 25 height 33
click at [75, 49] on button "Create" at bounding box center [75, 47] width 23 height 33
click at [108, 80] on button "Approvals" at bounding box center [102, 79] width 35 height 29
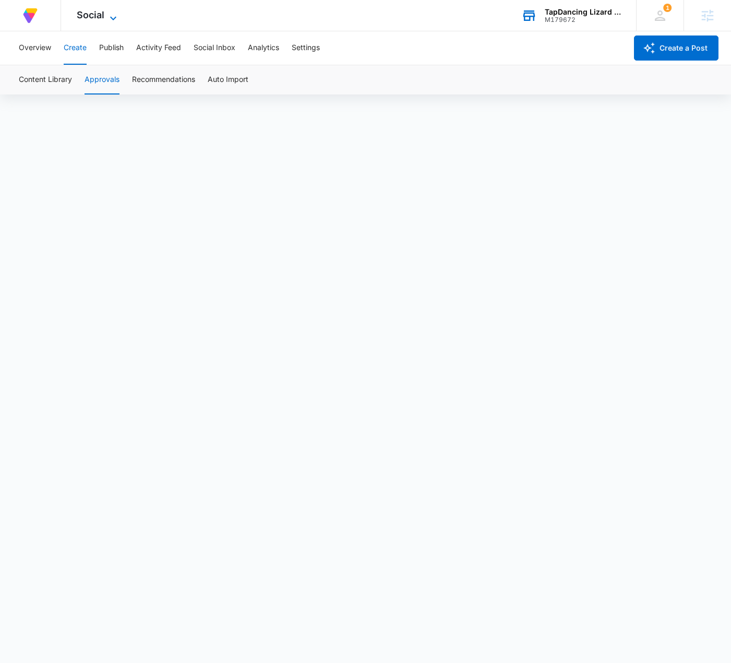
click at [103, 15] on span "Social" at bounding box center [91, 14] width 28 height 11
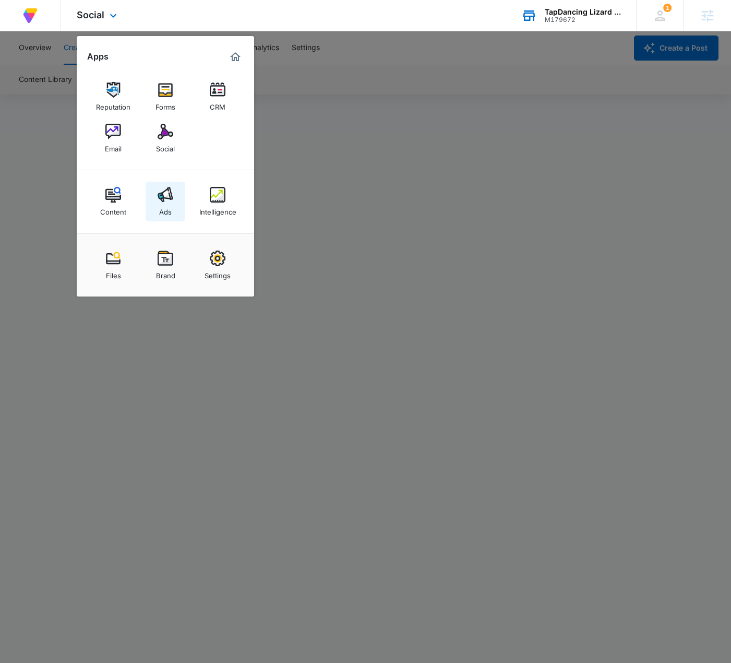
click at [162, 196] on img at bounding box center [166, 195] width 16 height 16
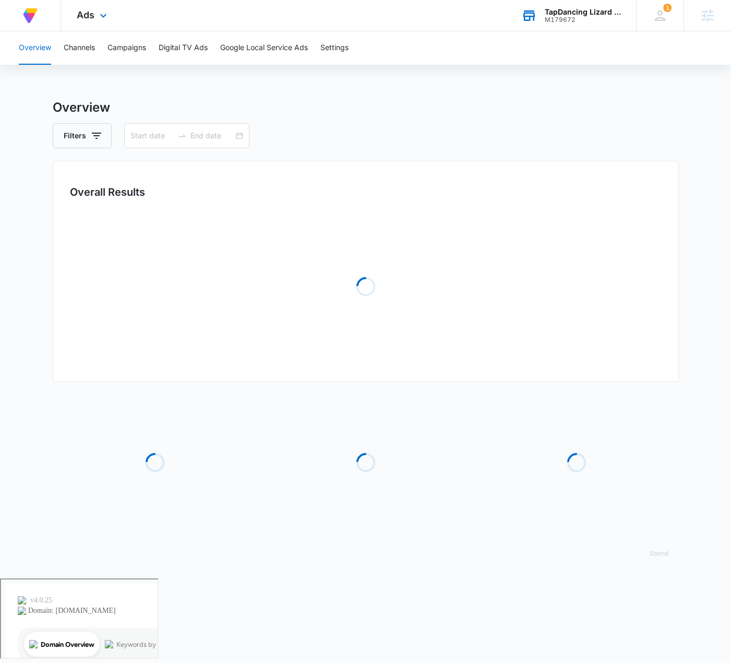
type input "[DATE]"
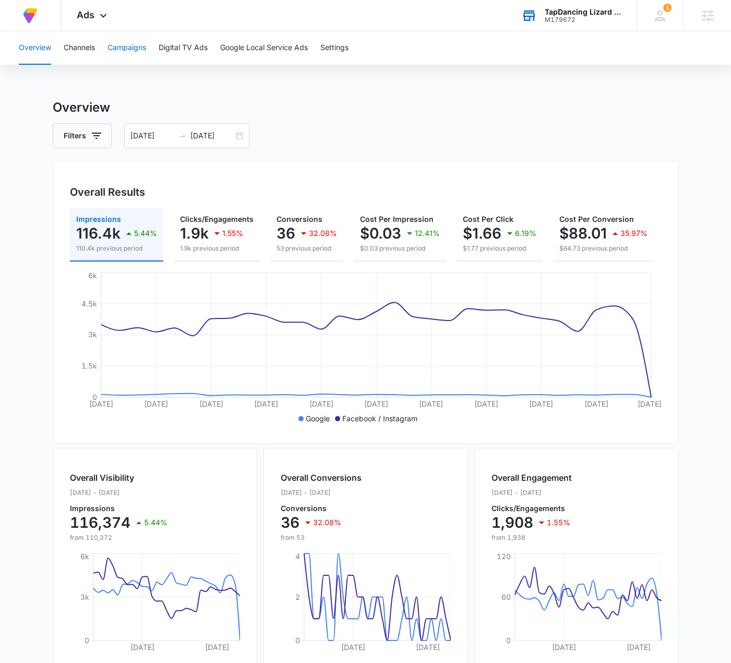
click at [137, 45] on button "Campaigns" at bounding box center [127, 47] width 39 height 33
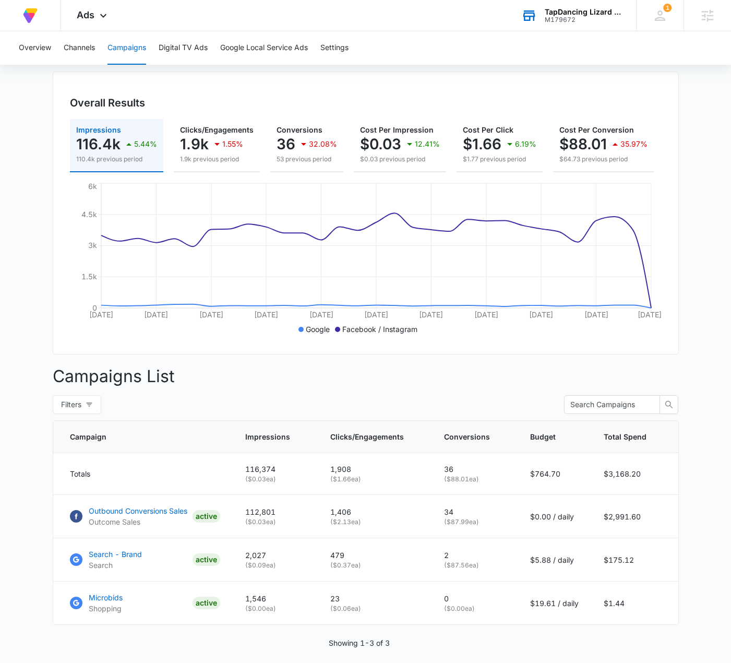
scroll to position [89, 0]
click at [88, 11] on span "Ads" at bounding box center [86, 14] width 18 height 11
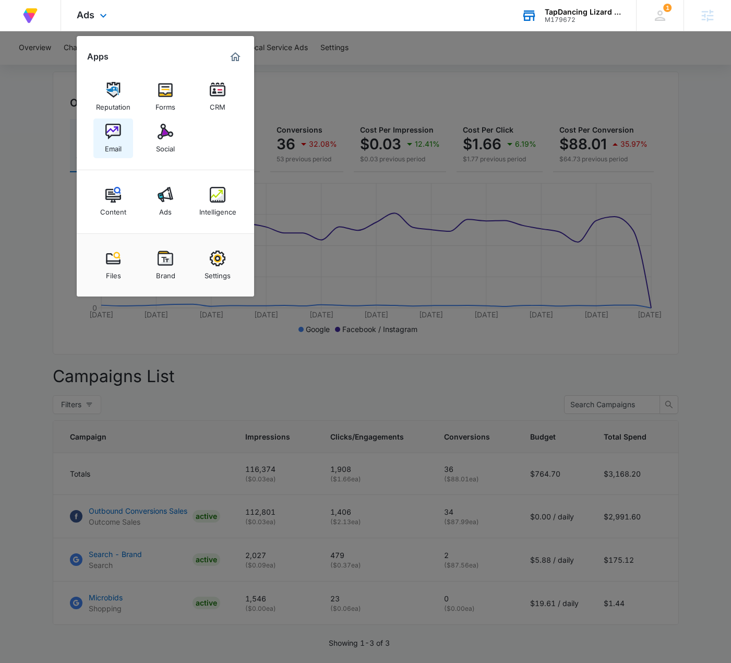
click at [109, 139] on img at bounding box center [113, 132] width 16 height 16
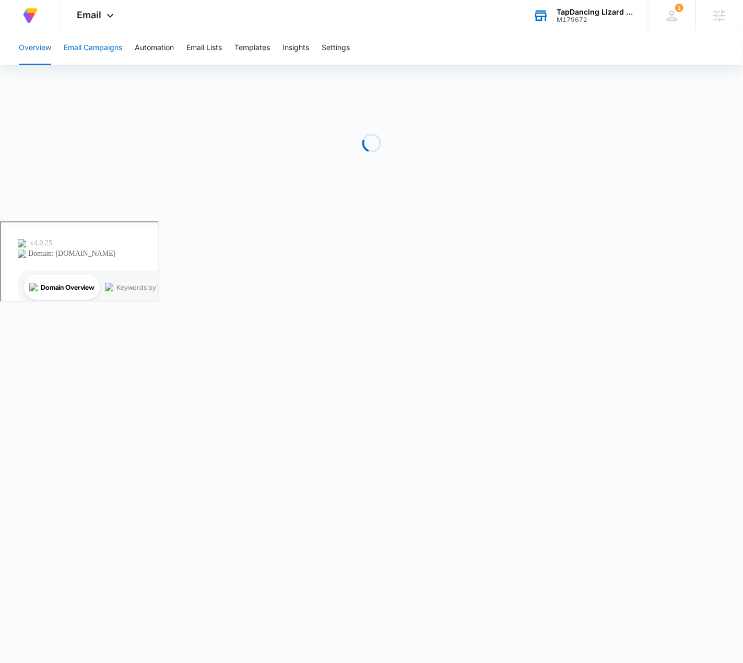
click at [109, 49] on button "Email Campaigns" at bounding box center [93, 47] width 58 height 33
click at [384, 21] on div "At Volusion, we work hard to [PERSON_NAME] a great work environment where every…" at bounding box center [371, 15] width 743 height 31
click at [106, 6] on div "Email Apps Reputation Forms CRM Email Social Content Ads Intelligence Files Bra…" at bounding box center [96, 15] width 71 height 31
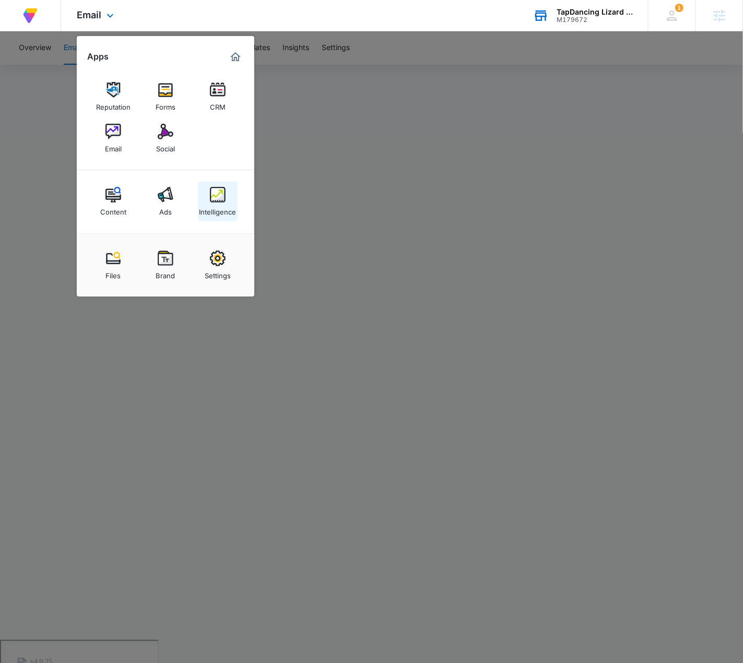
click at [211, 199] on img at bounding box center [218, 195] width 16 height 16
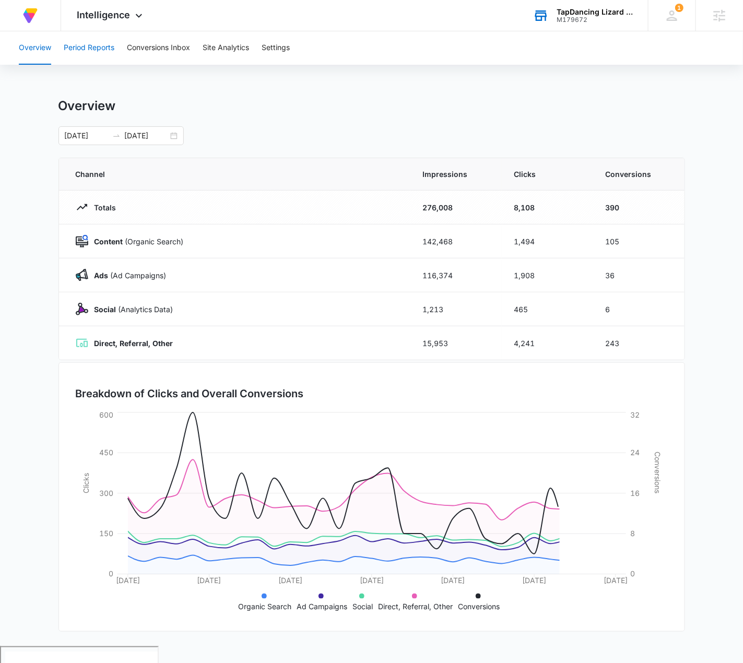
click at [110, 44] on button "Period Reports" at bounding box center [89, 47] width 51 height 33
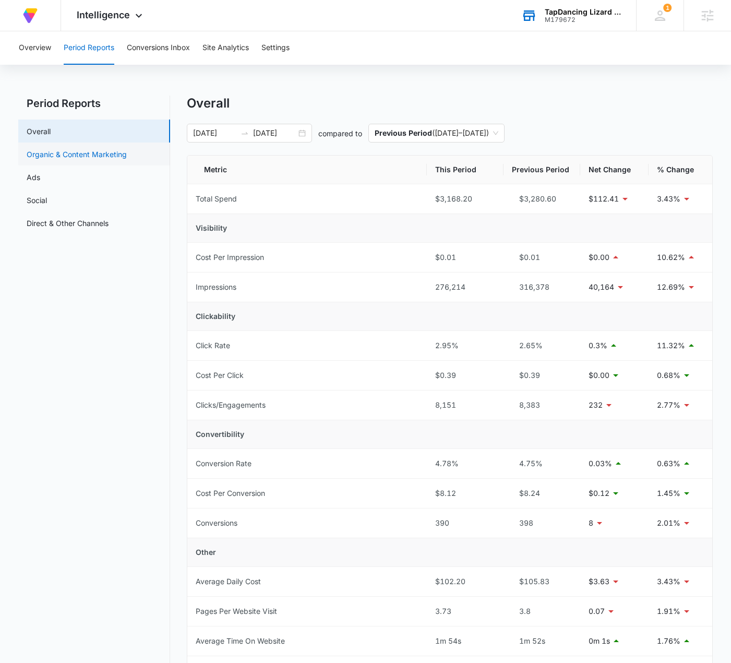
scroll to position [3, 0]
click at [121, 154] on link "Organic & Content Marketing" at bounding box center [77, 153] width 100 height 11
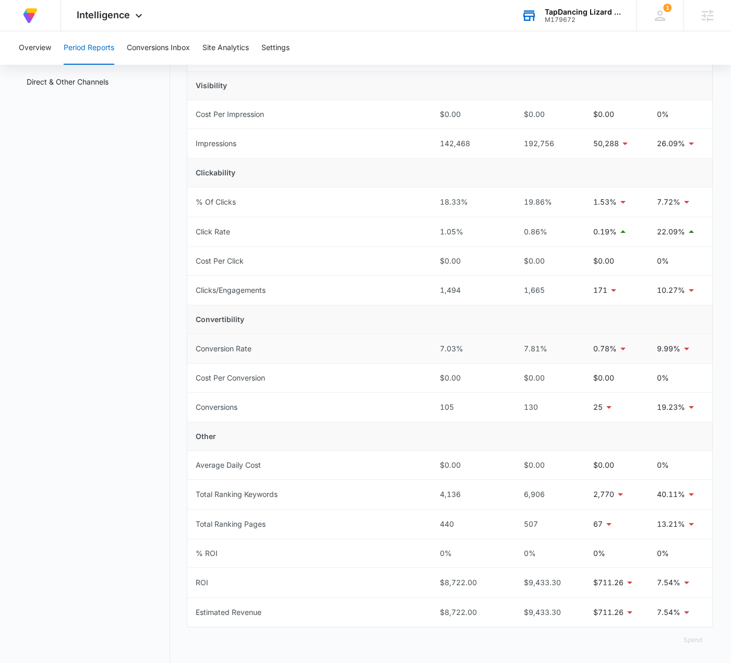
scroll to position [129, 0]
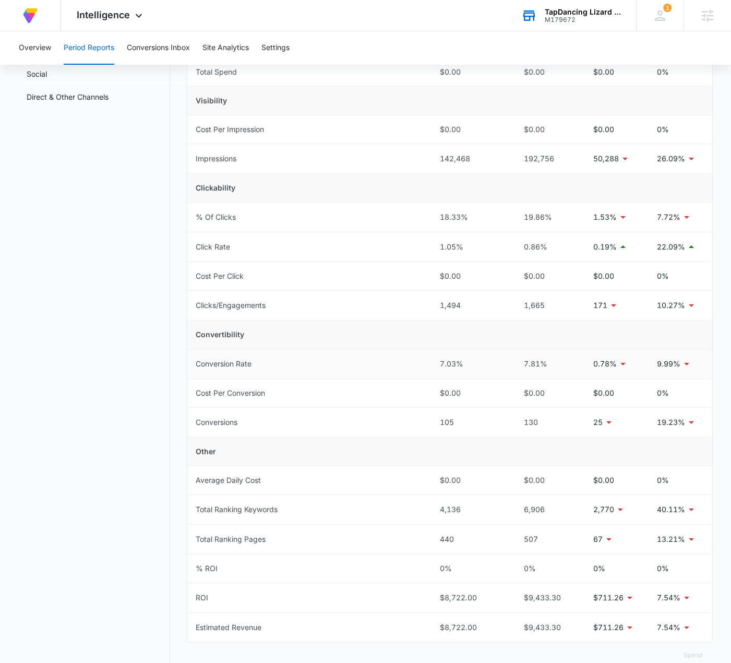
click at [446, 364] on div "7.03%" at bounding box center [470, 363] width 60 height 11
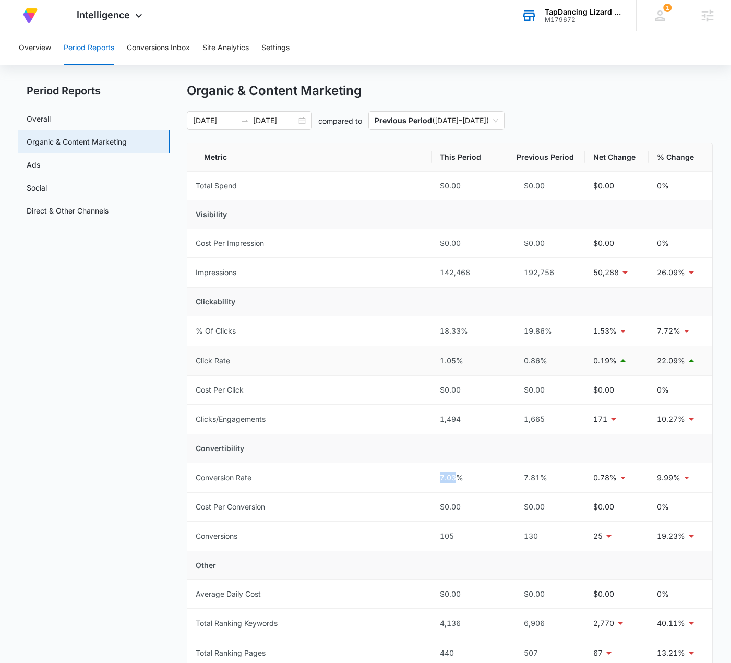
scroll to position [14, 0]
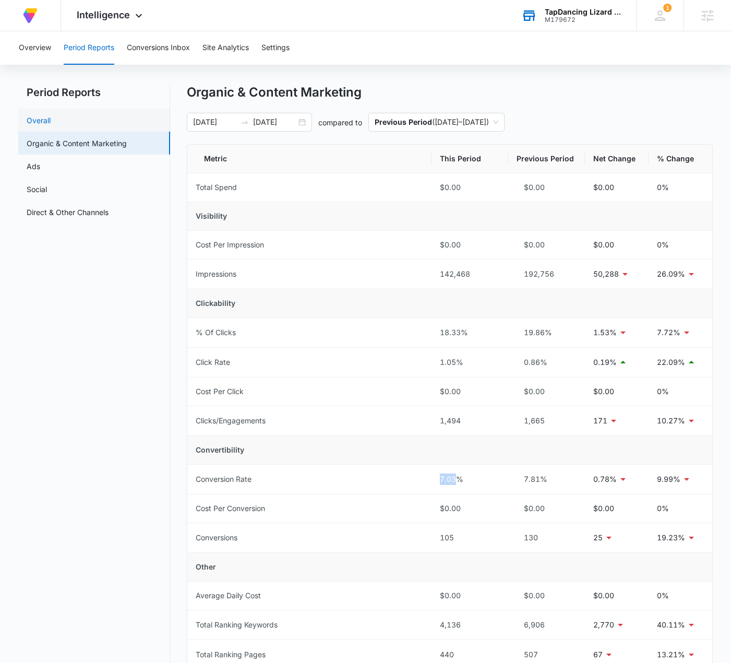
click at [51, 121] on link "Overall" at bounding box center [39, 120] width 24 height 11
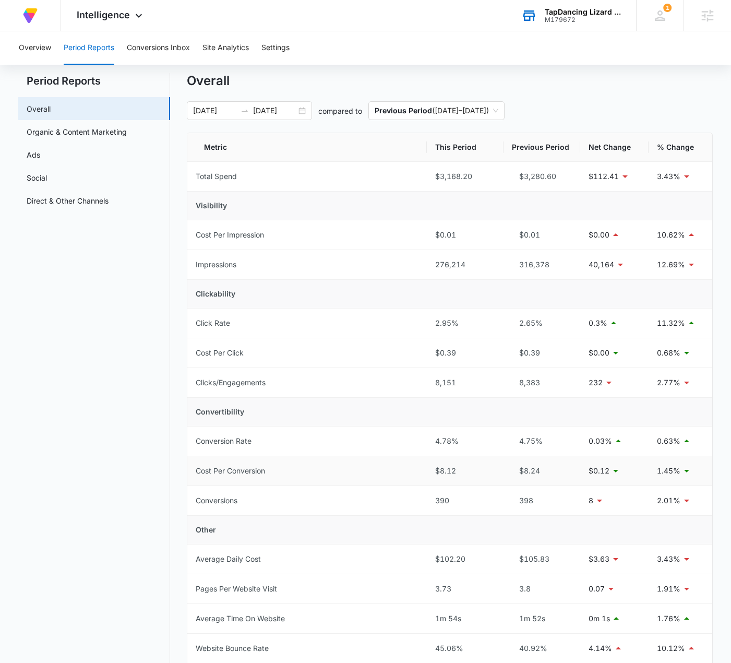
scroll to position [28, 0]
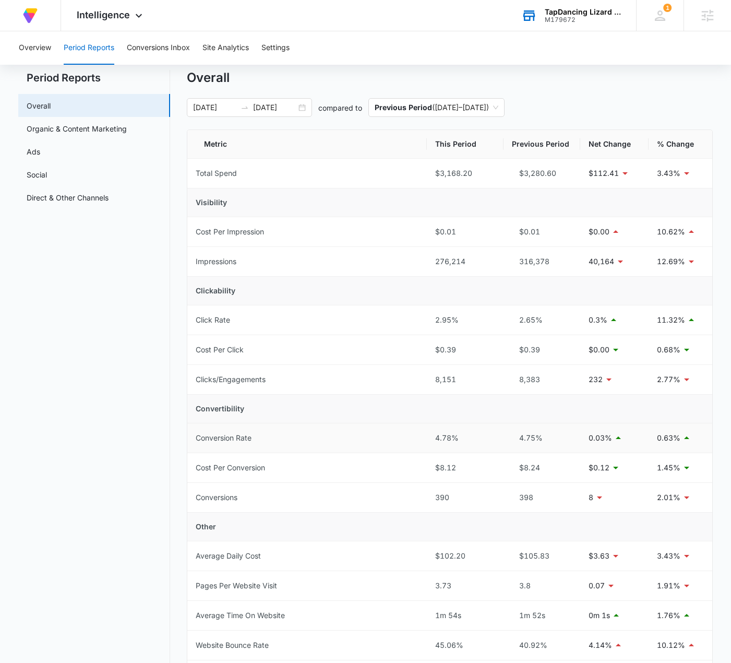
click at [439, 438] on div "4.78%" at bounding box center [465, 437] width 60 height 11
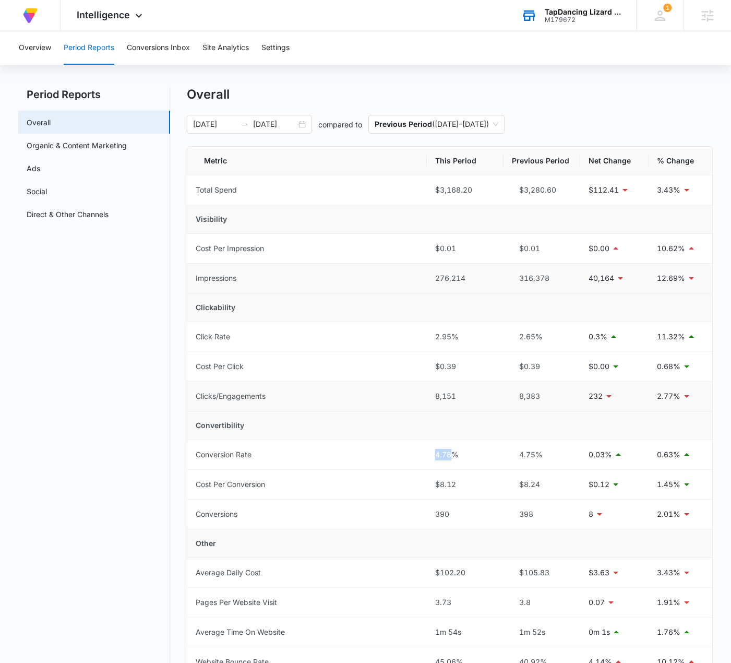
scroll to position [0, 0]
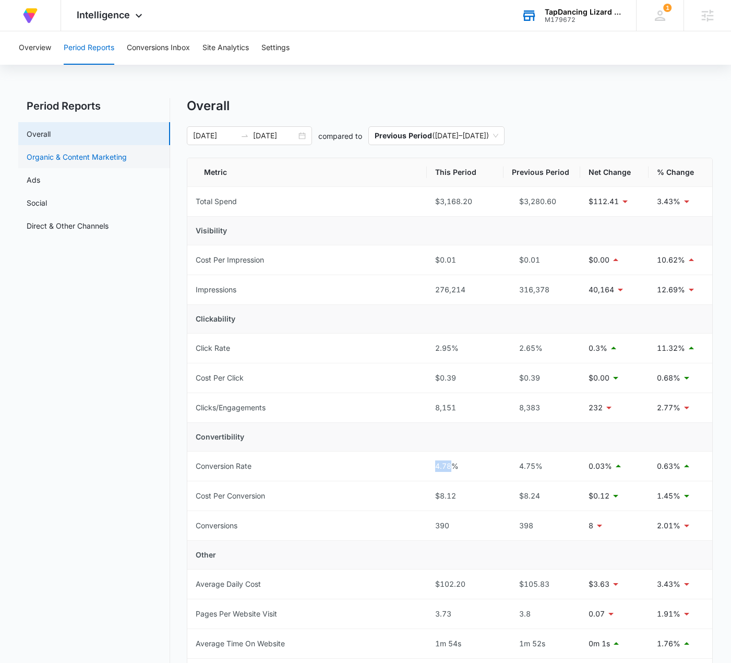
click at [117, 157] on link "Organic & Content Marketing" at bounding box center [77, 156] width 100 height 11
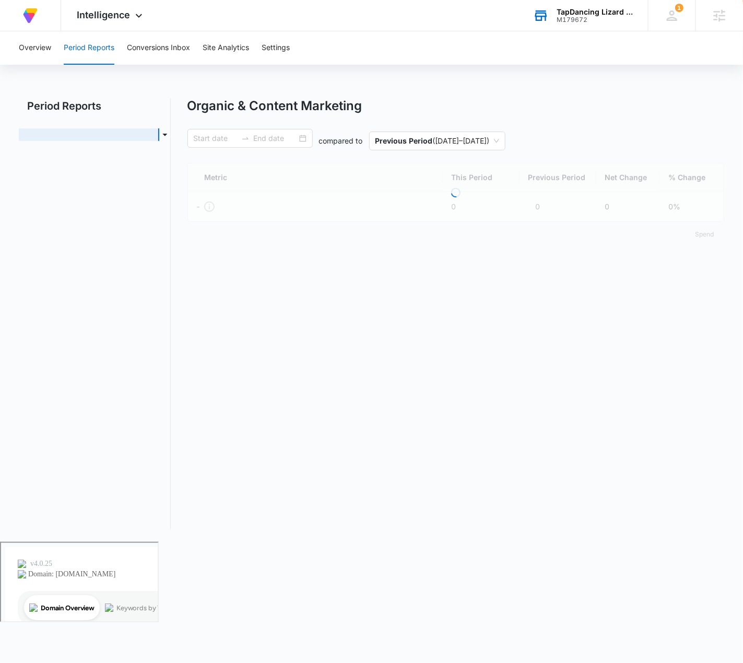
type input "[DATE]"
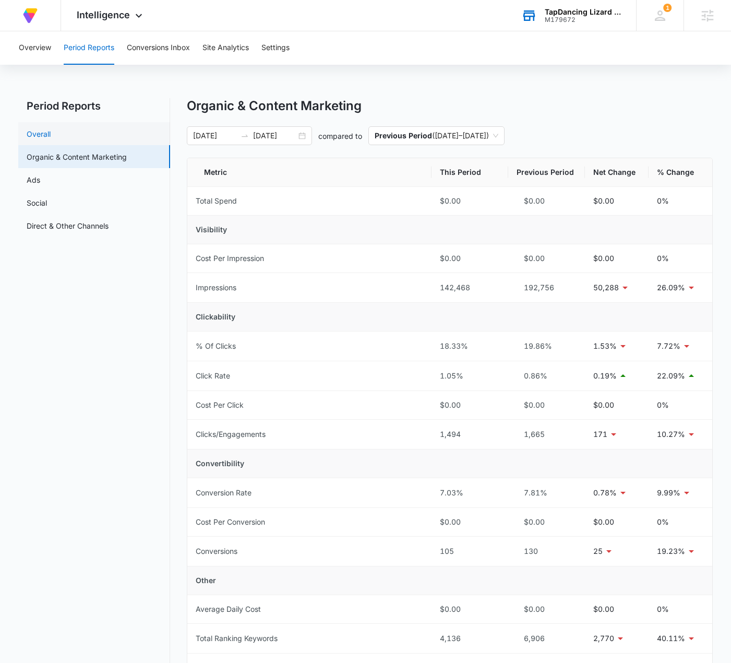
click at [51, 136] on link "Overall" at bounding box center [39, 133] width 24 height 11
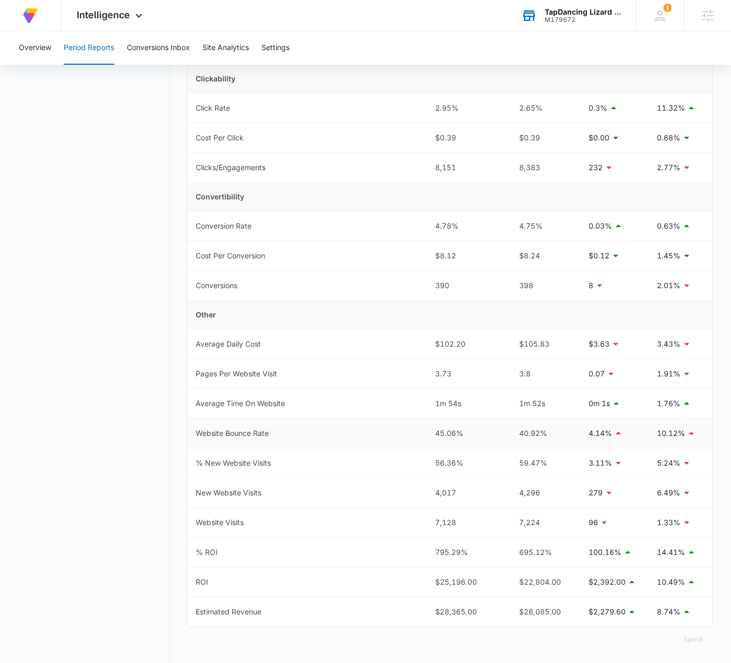
scroll to position [241, 0]
click at [450, 551] on div "795.29%" at bounding box center [465, 551] width 60 height 11
